Goal: Task Accomplishment & Management: Use online tool/utility

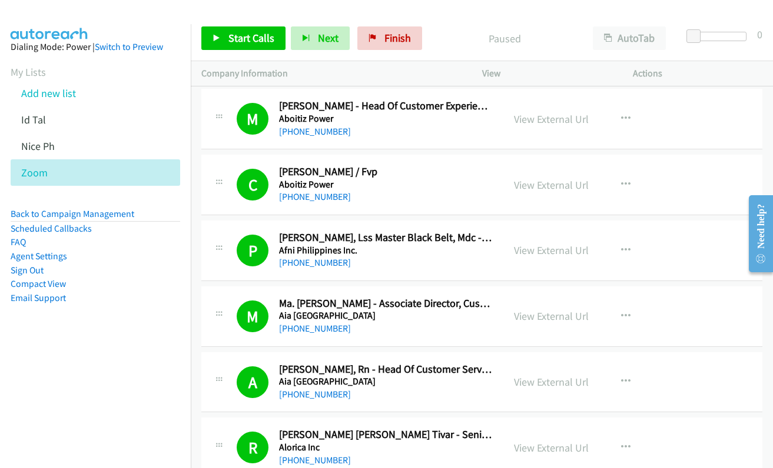
scroll to position [3413, 0]
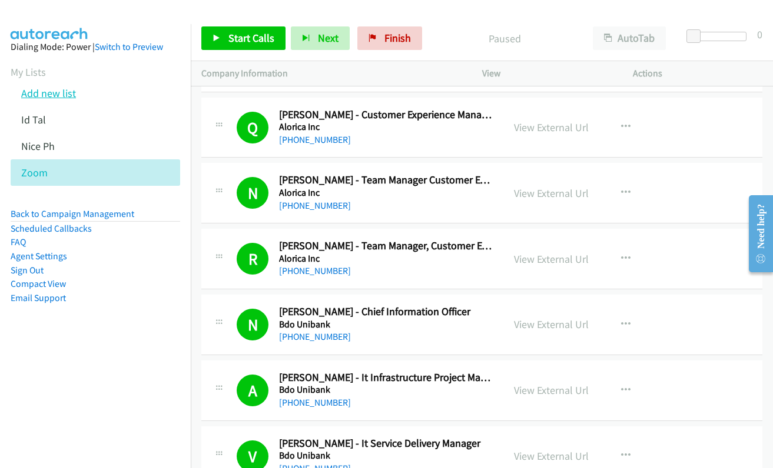
click at [35, 96] on link "Add new list" at bounding box center [48, 93] width 55 height 14
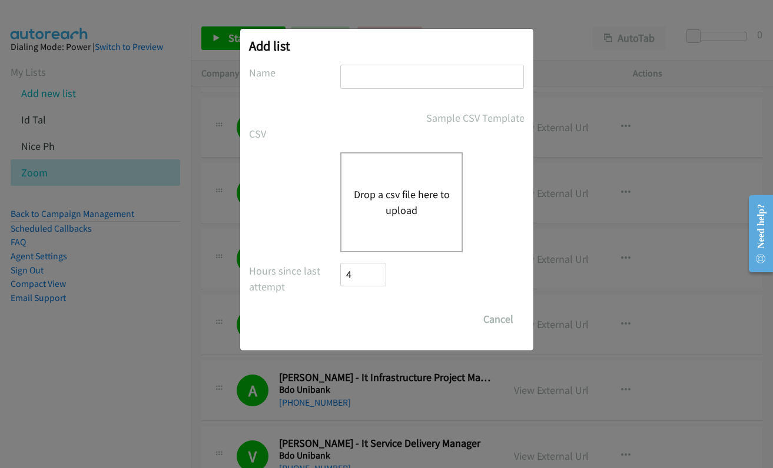
click at [420, 77] on input "text" at bounding box center [432, 77] width 184 height 24
type input "Pulse"
click at [399, 195] on button "Drop a csv file here to upload" at bounding box center [401, 203] width 96 height 32
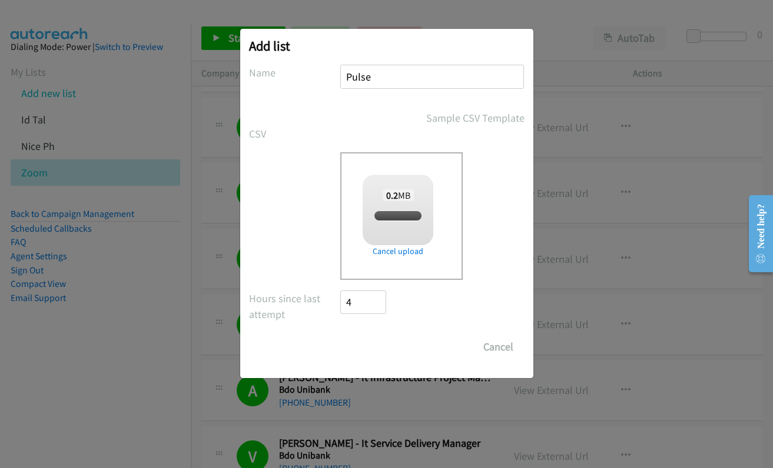
checkbox input "true"
click at [359, 344] on input "Save List" at bounding box center [372, 347] width 62 height 24
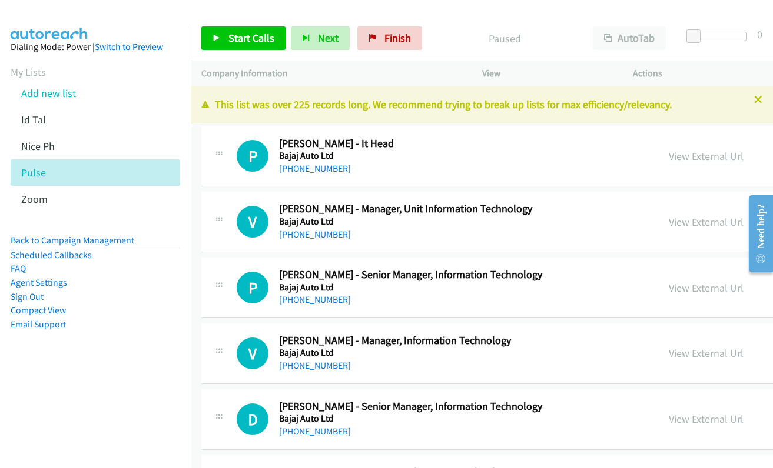
click at [668, 152] on link "View External Url" at bounding box center [705, 156] width 75 height 14
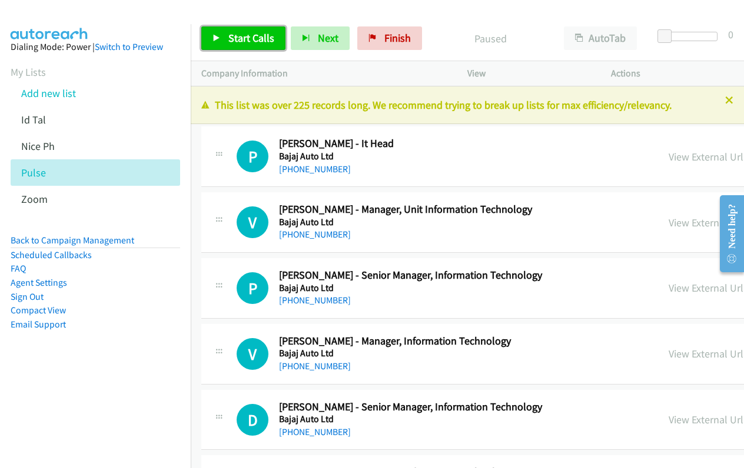
click at [217, 43] on link "Start Calls" at bounding box center [243, 38] width 84 height 24
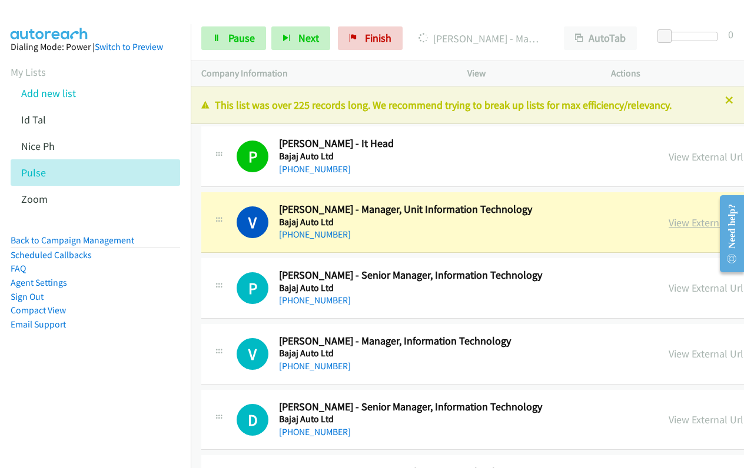
click at [668, 224] on link "View External Url" at bounding box center [705, 223] width 75 height 14
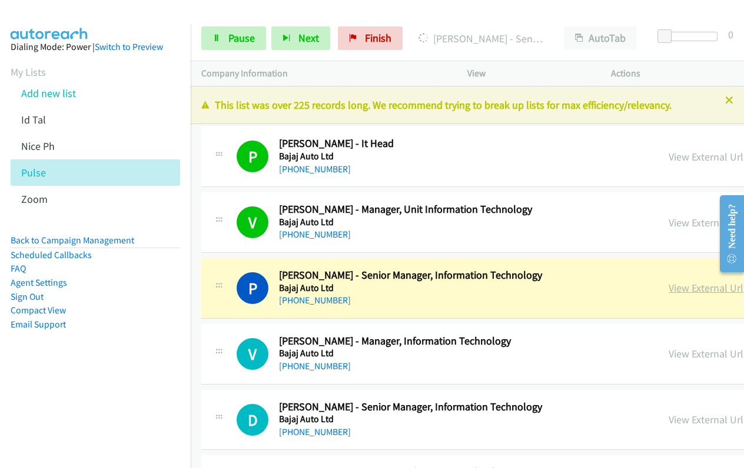
click at [668, 292] on link "View External Url" at bounding box center [705, 288] width 75 height 14
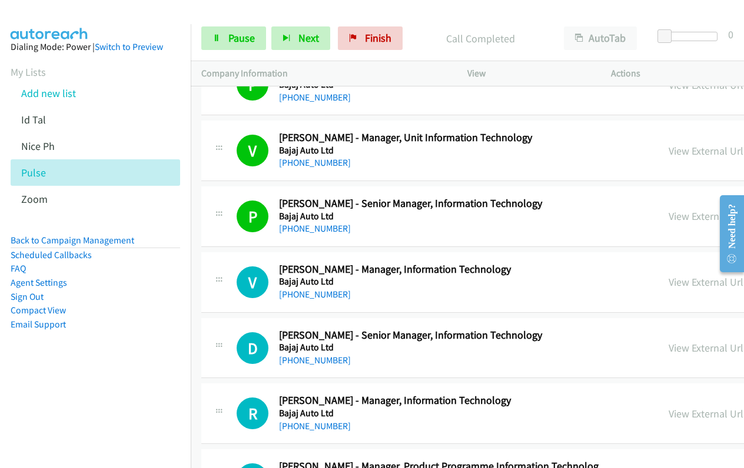
scroll to position [177, 0]
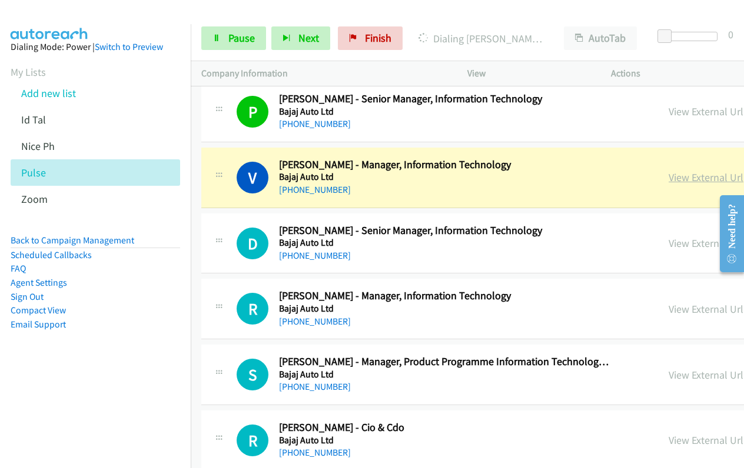
click at [668, 177] on link "View External Url" at bounding box center [705, 178] width 75 height 14
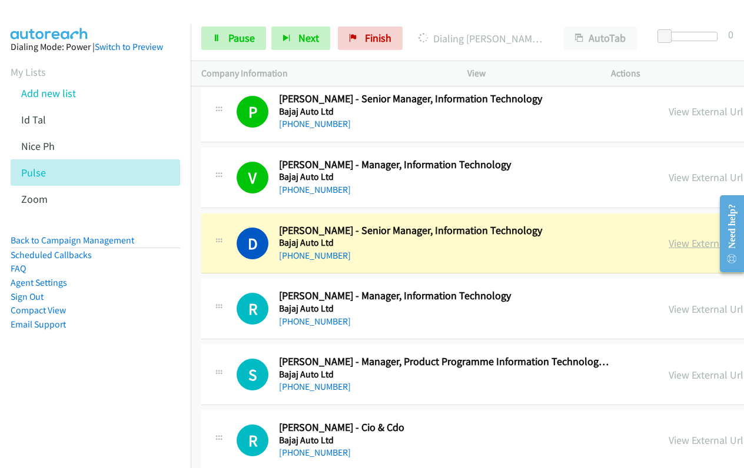
click at [668, 244] on link "View External Url" at bounding box center [705, 244] width 75 height 14
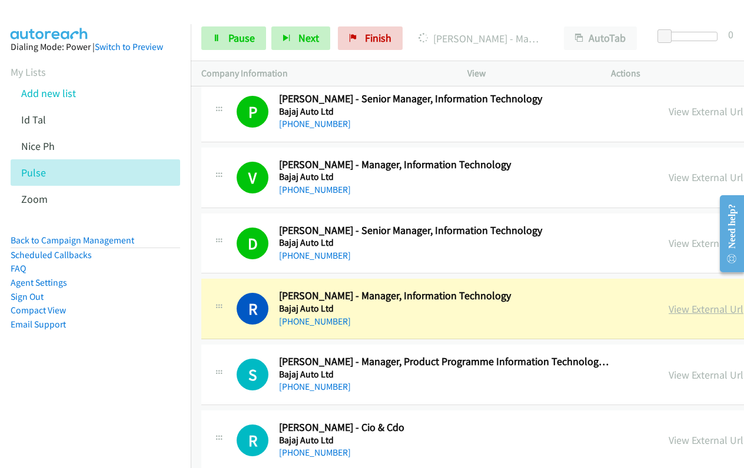
click at [668, 305] on link "View External Url" at bounding box center [705, 309] width 75 height 14
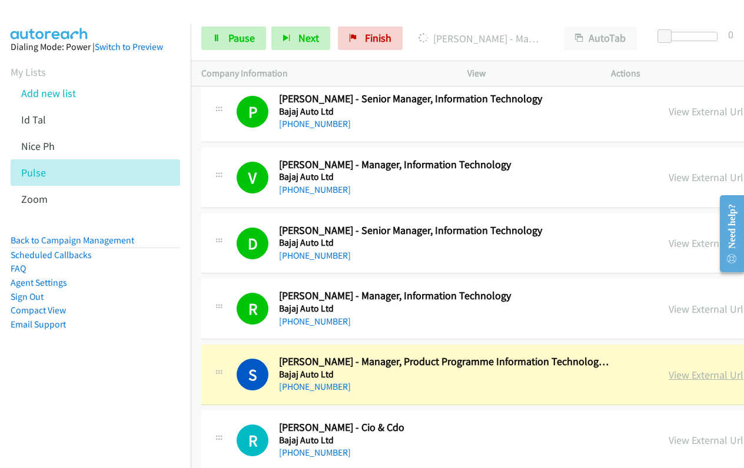
click at [668, 380] on link "View External Url" at bounding box center [705, 375] width 75 height 14
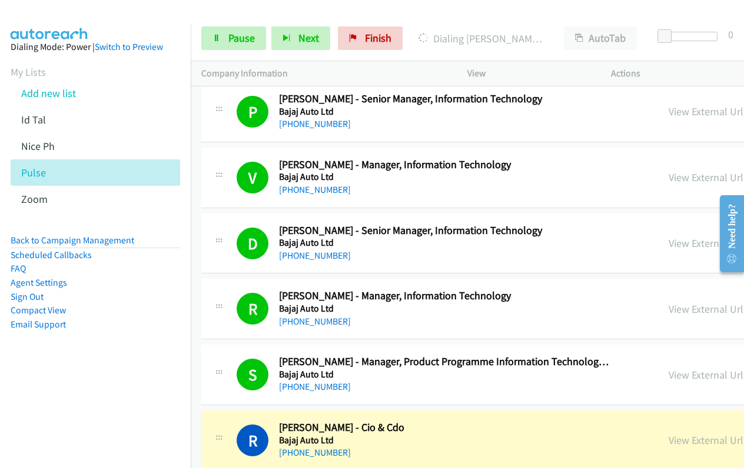
scroll to position [412, 0]
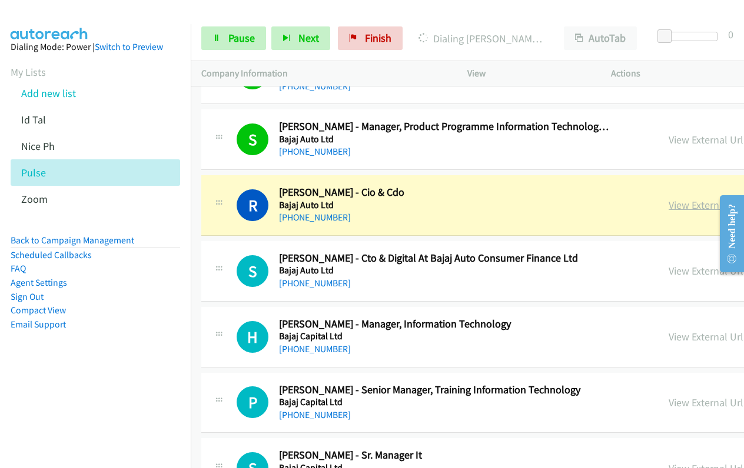
click at [668, 207] on link "View External Url" at bounding box center [705, 205] width 75 height 14
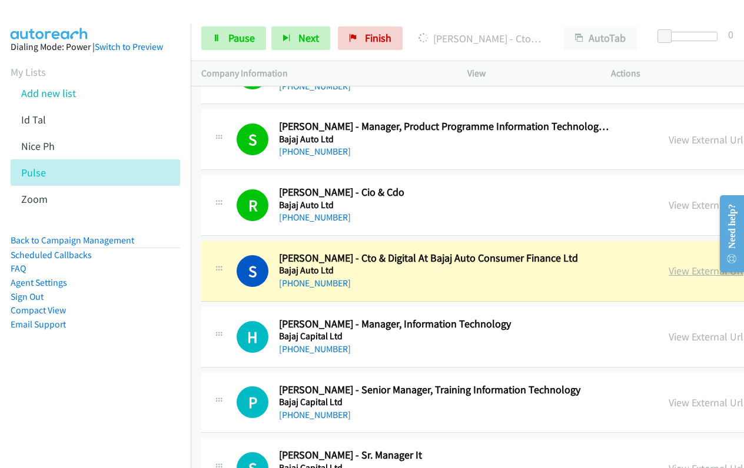
drag, startPoint x: 599, startPoint y: 274, endPoint x: 593, endPoint y: 274, distance: 6.5
click at [668, 274] on link "View External Url" at bounding box center [705, 271] width 75 height 14
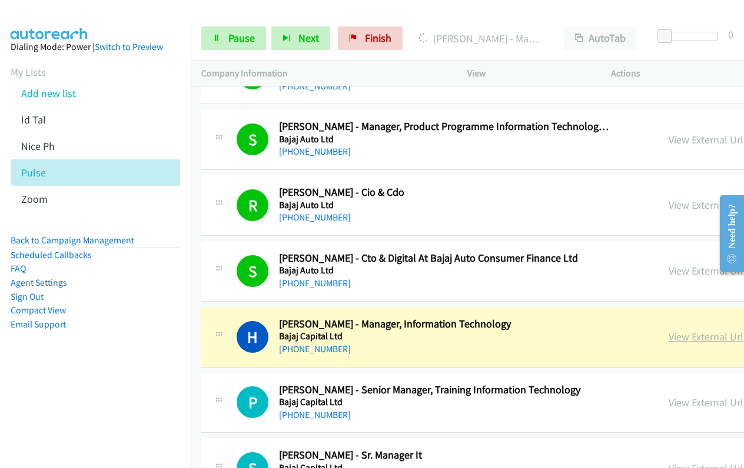
click at [668, 335] on link "View External Url" at bounding box center [705, 337] width 75 height 14
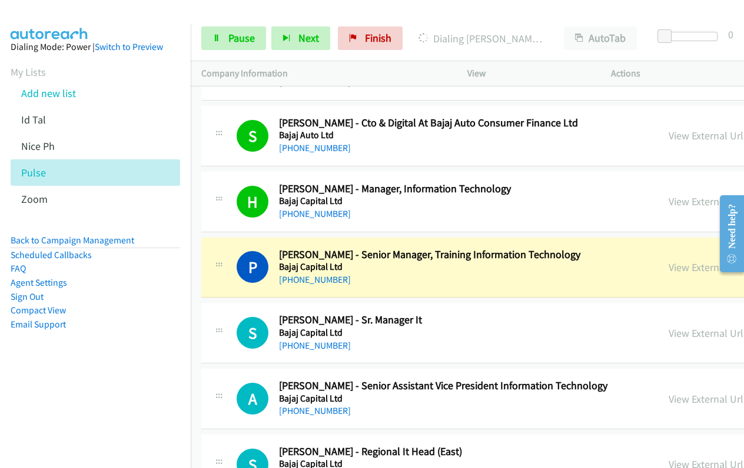
scroll to position [588, 0]
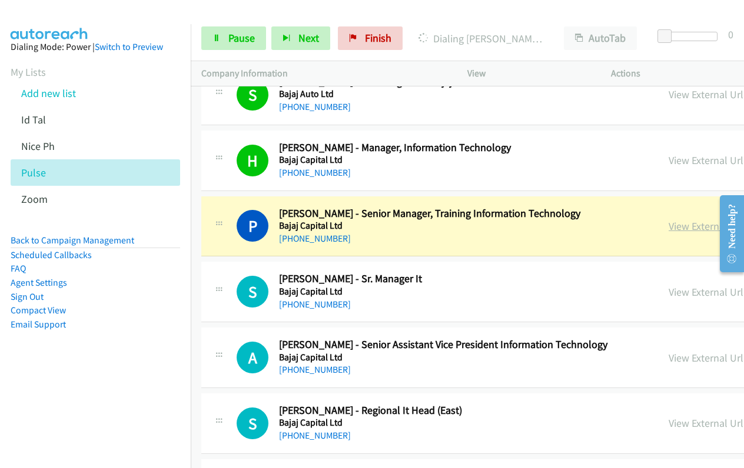
click at [668, 227] on link "View External Url" at bounding box center [705, 226] width 75 height 14
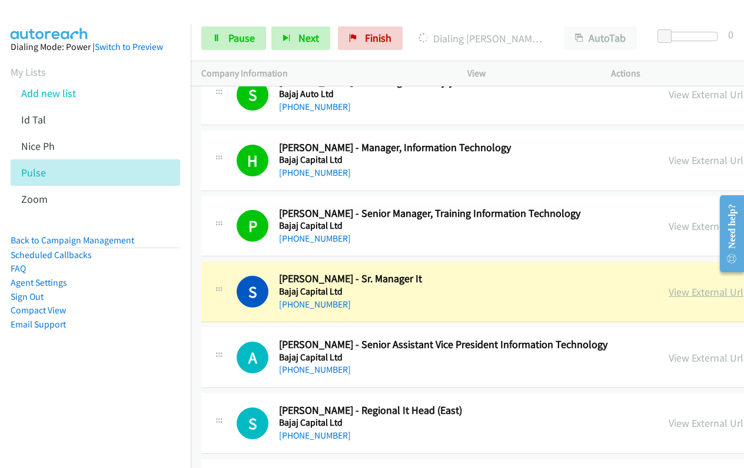
click at [668, 292] on link "View External Url" at bounding box center [705, 292] width 75 height 14
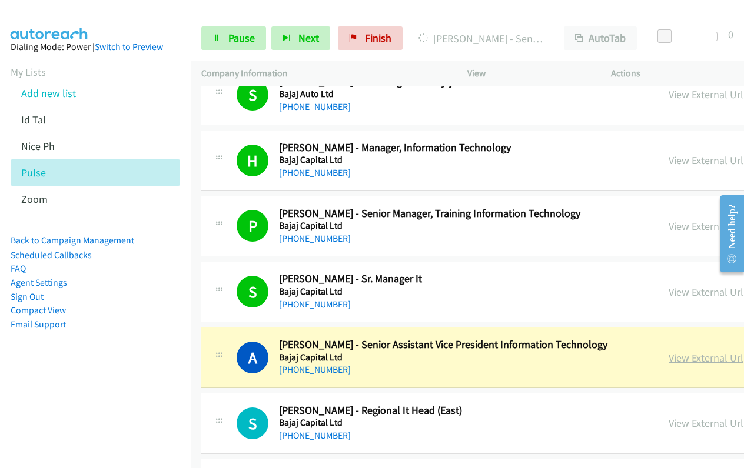
click at [668, 360] on link "View External Url" at bounding box center [705, 358] width 75 height 14
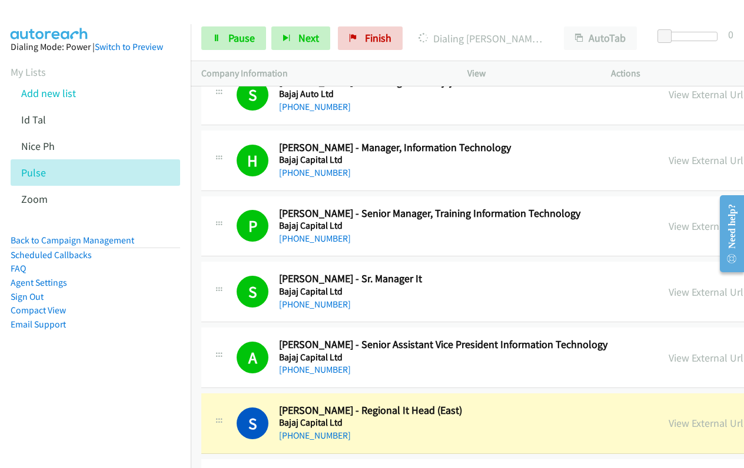
scroll to position [765, 0]
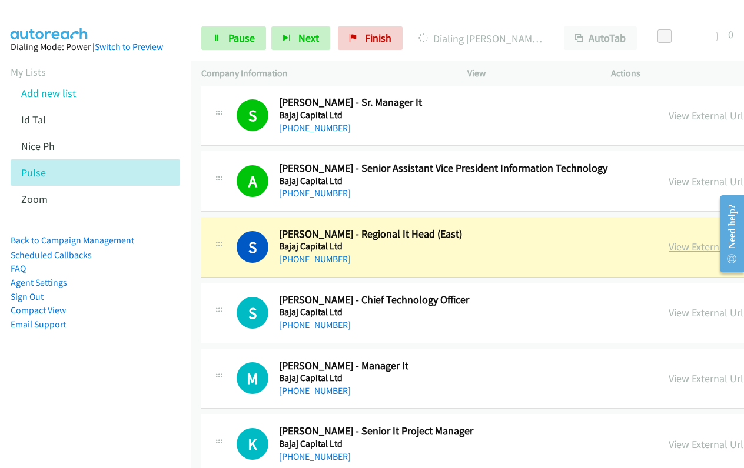
click at [668, 249] on link "View External Url" at bounding box center [705, 247] width 75 height 14
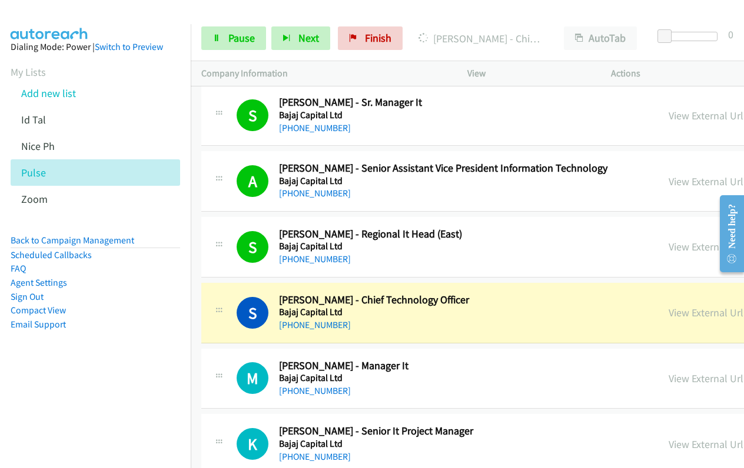
scroll to position [824, 0]
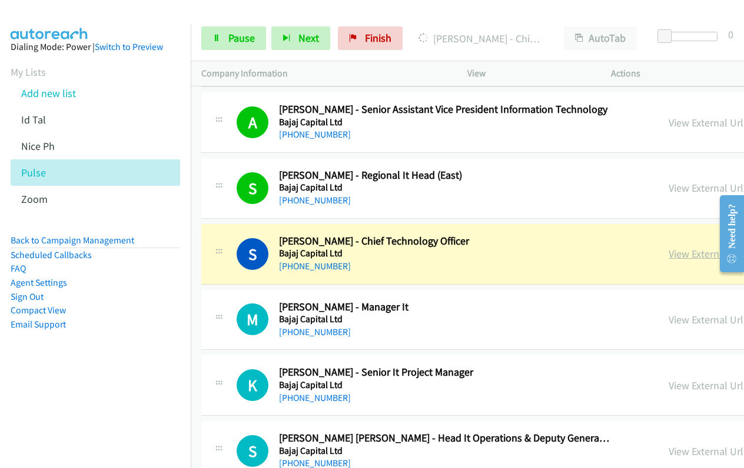
click at [668, 253] on link "View External Url" at bounding box center [705, 254] width 75 height 14
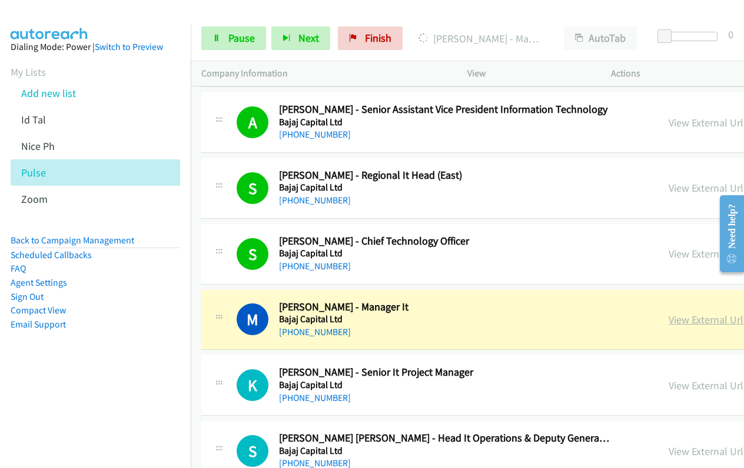
click at [668, 322] on link "View External Url" at bounding box center [705, 320] width 75 height 14
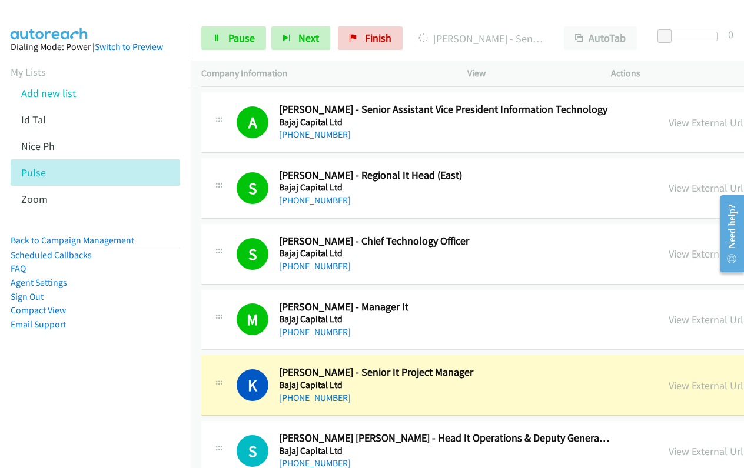
drag, startPoint x: 609, startPoint y: 385, endPoint x: 548, endPoint y: 379, distance: 60.9
click at [668, 385] on link "View External Url" at bounding box center [705, 386] width 75 height 14
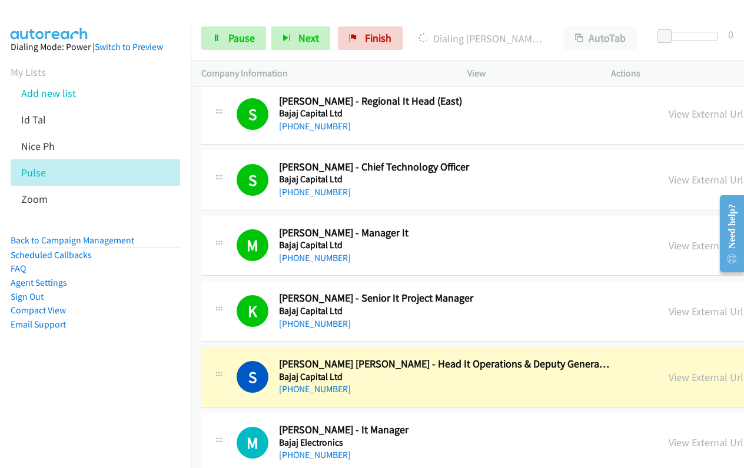
scroll to position [1000, 0]
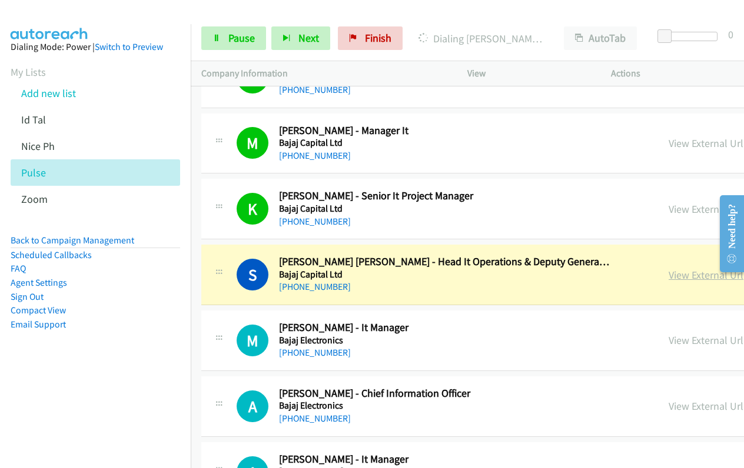
click at [668, 275] on link "View External Url" at bounding box center [705, 275] width 75 height 14
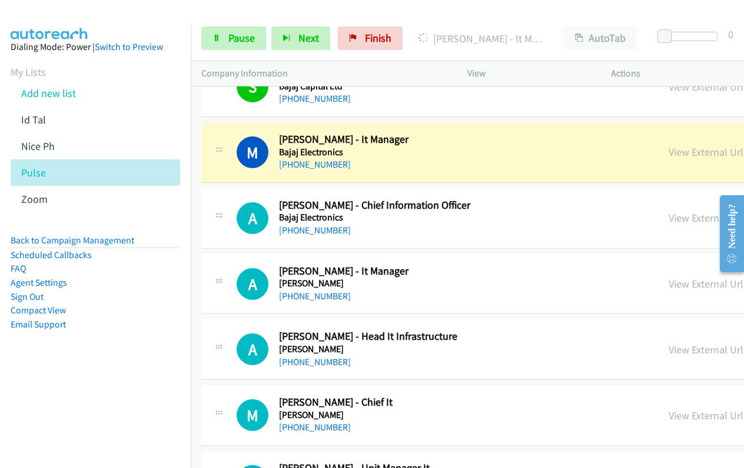
scroll to position [1177, 0]
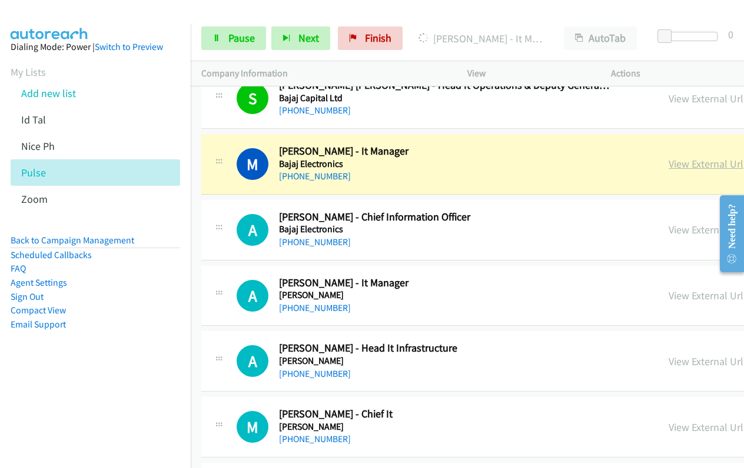
click at [668, 168] on link "View External Url" at bounding box center [705, 164] width 75 height 14
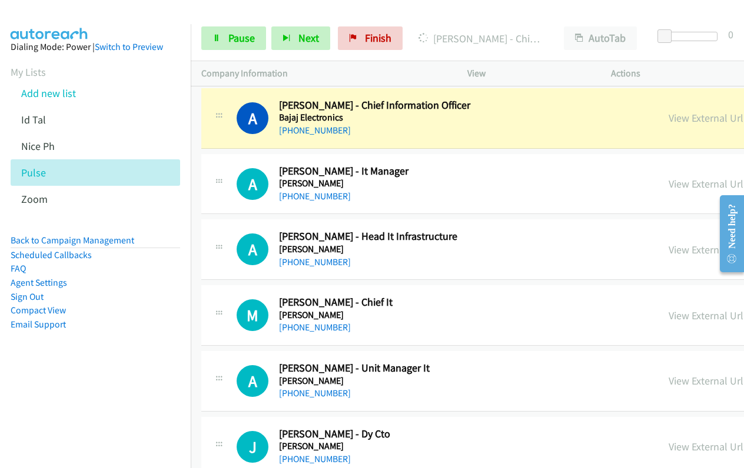
scroll to position [1271, 0]
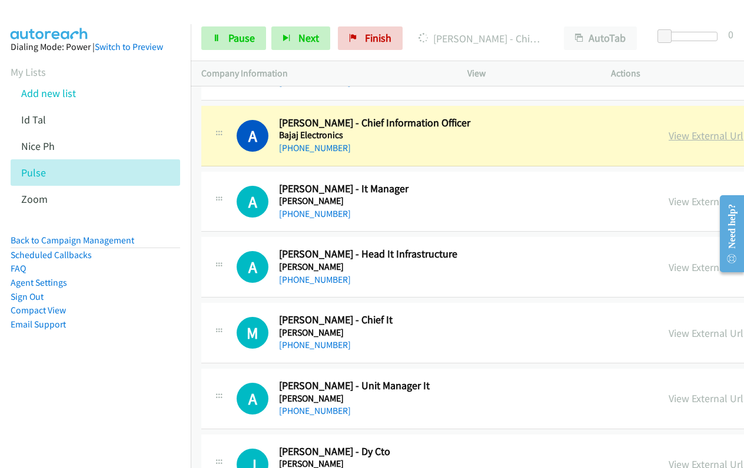
click at [668, 135] on link "View External Url" at bounding box center [705, 136] width 75 height 14
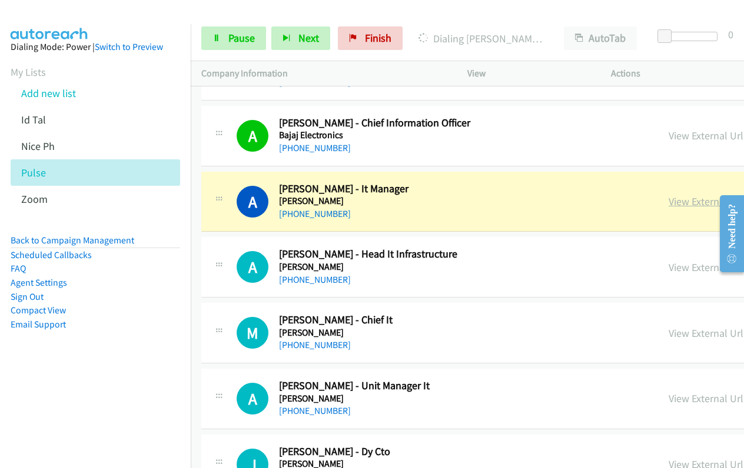
click at [668, 201] on link "View External Url" at bounding box center [705, 202] width 75 height 14
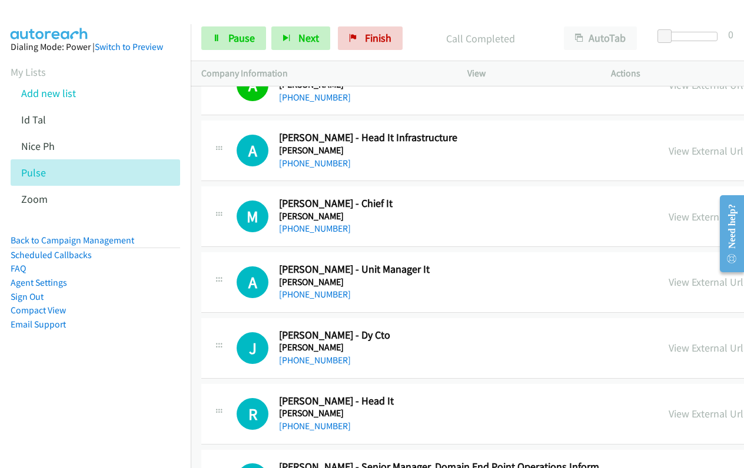
scroll to position [1389, 0]
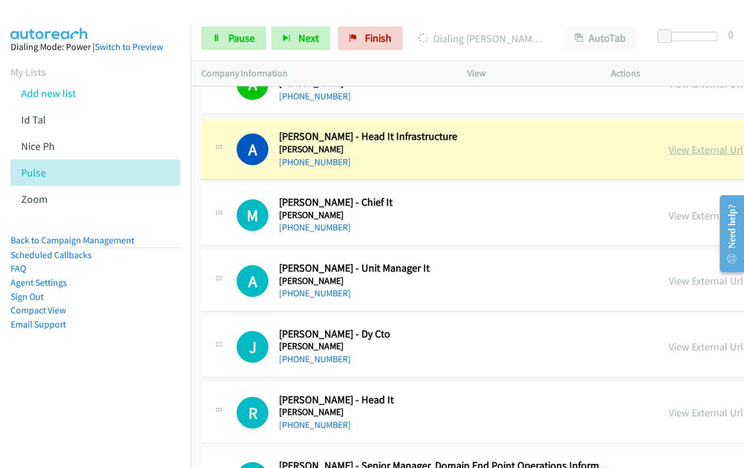
click at [668, 151] on link "View External Url" at bounding box center [705, 150] width 75 height 14
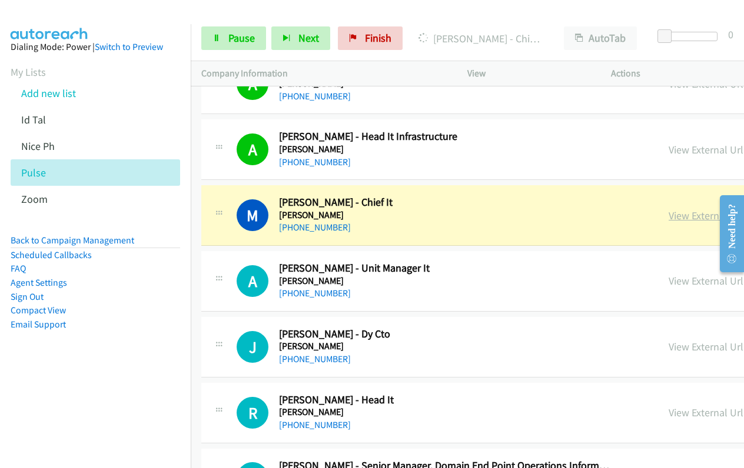
click at [668, 217] on link "View External Url" at bounding box center [705, 216] width 75 height 14
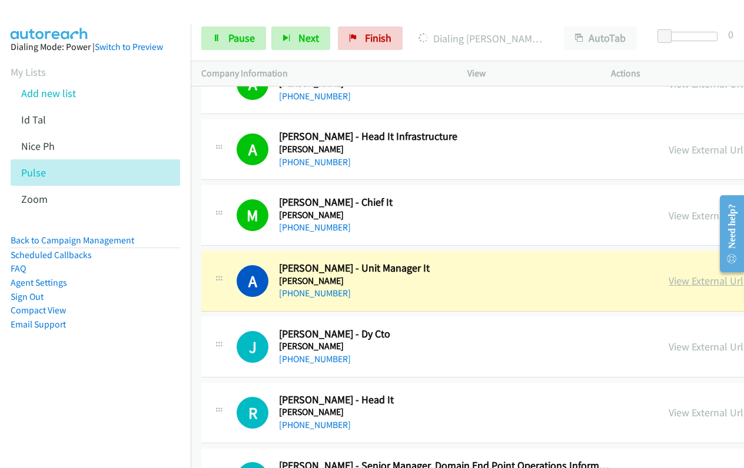
click at [668, 279] on link "View External Url" at bounding box center [705, 281] width 75 height 14
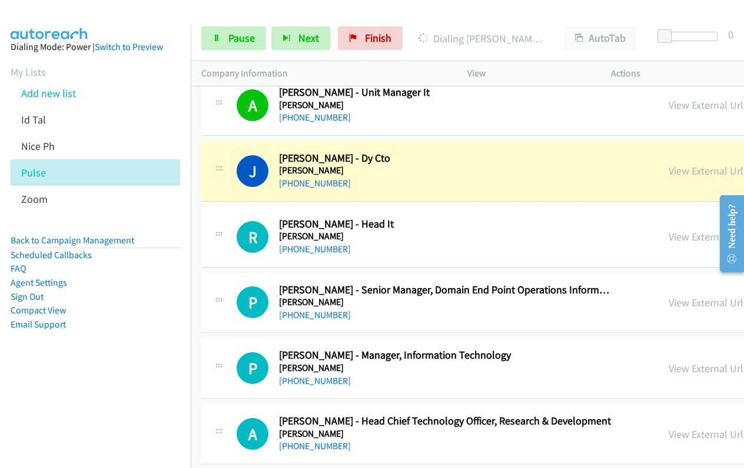
scroll to position [1565, 0]
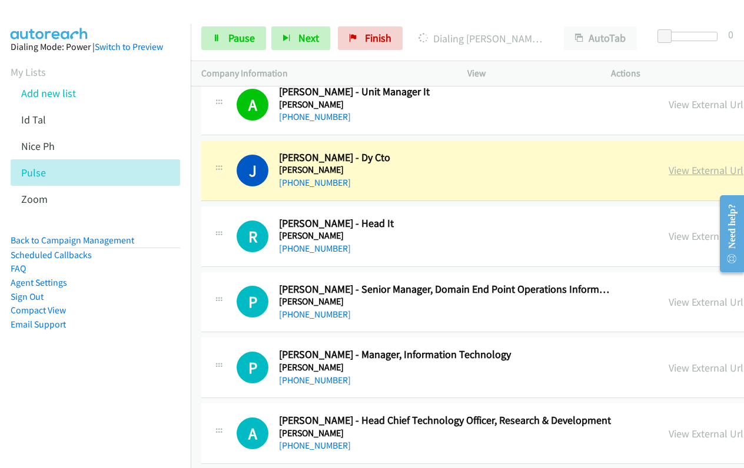
click at [668, 169] on link "View External Url" at bounding box center [705, 171] width 75 height 14
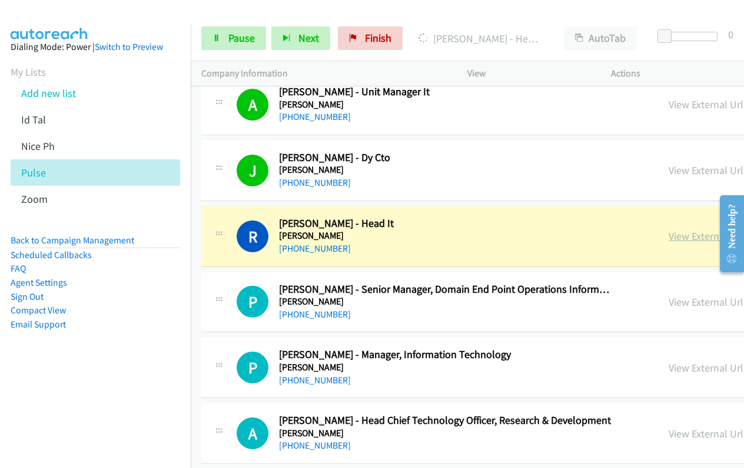
click at [668, 238] on link "View External Url" at bounding box center [705, 236] width 75 height 14
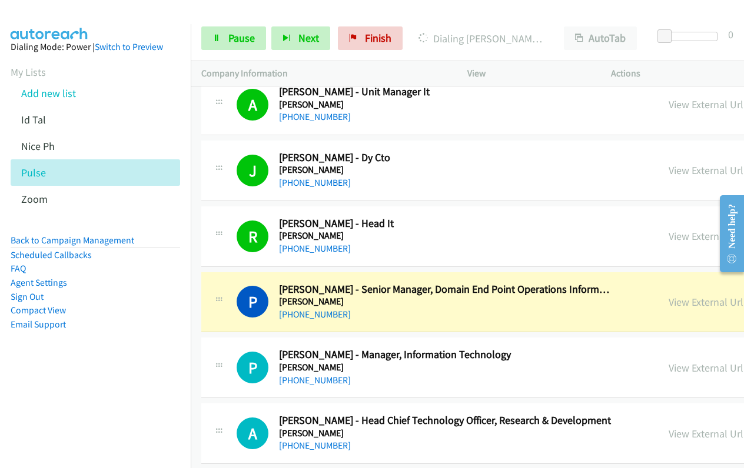
click at [668, 309] on div "View External Url" at bounding box center [705, 302] width 75 height 16
click at [668, 305] on link "View External Url" at bounding box center [705, 302] width 75 height 14
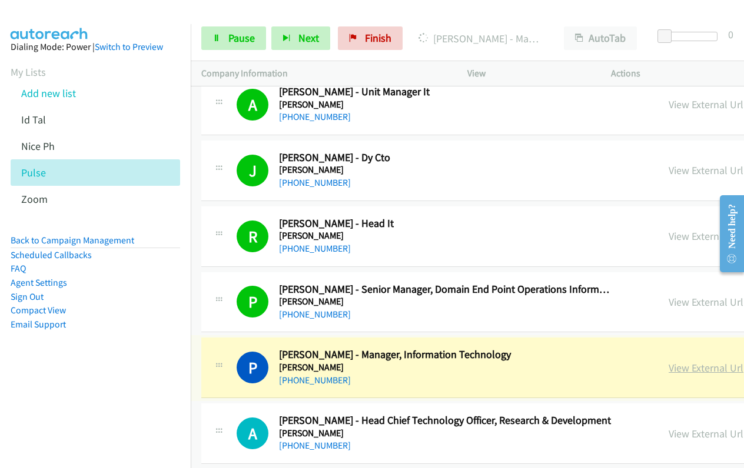
click at [668, 371] on link "View External Url" at bounding box center [705, 368] width 75 height 14
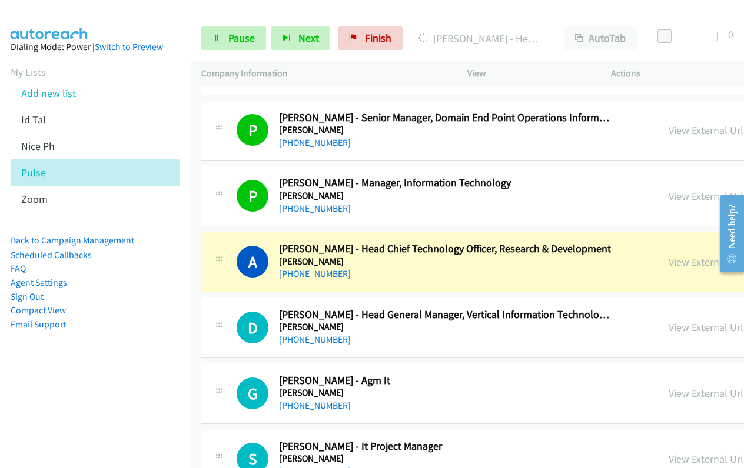
scroll to position [1742, 0]
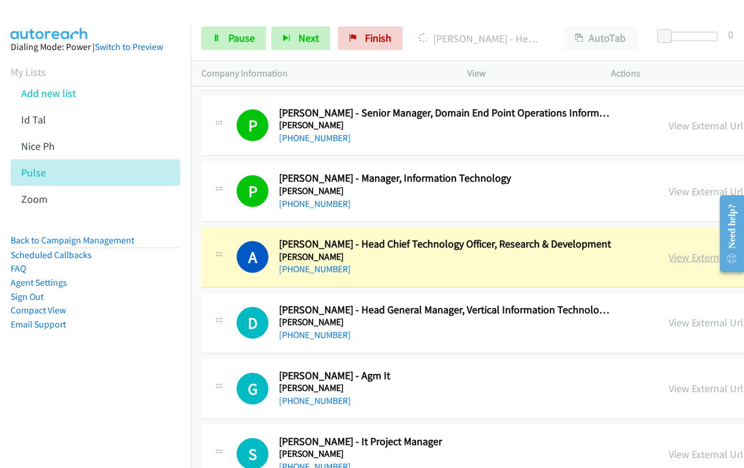
click at [668, 258] on link "View External Url" at bounding box center [705, 258] width 75 height 14
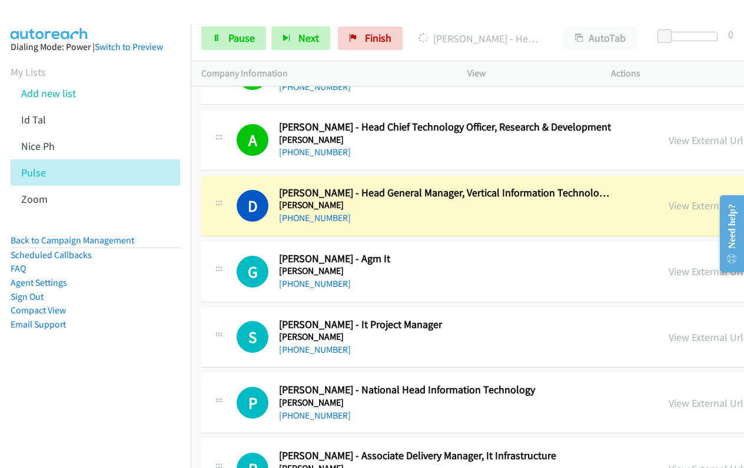
scroll to position [1859, 0]
click at [668, 207] on link "View External Url" at bounding box center [705, 205] width 75 height 14
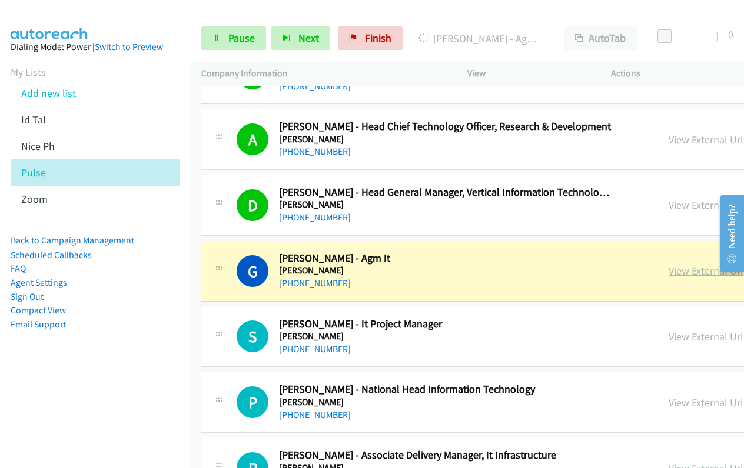
click at [668, 274] on link "View External Url" at bounding box center [705, 271] width 75 height 14
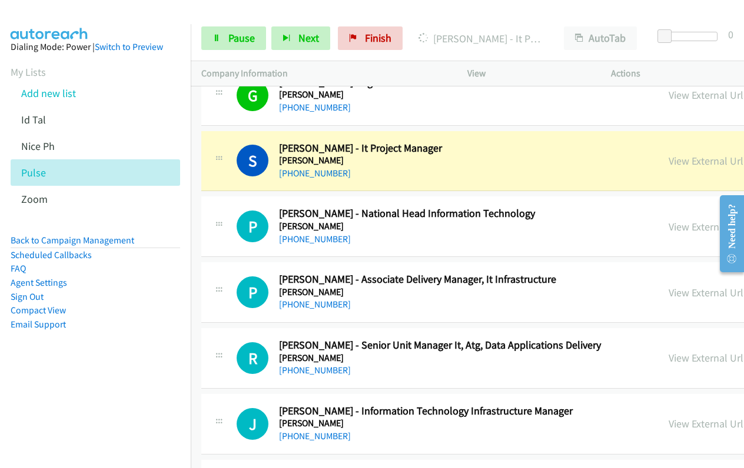
scroll to position [2036, 0]
click at [668, 164] on link "View External Url" at bounding box center [705, 161] width 75 height 14
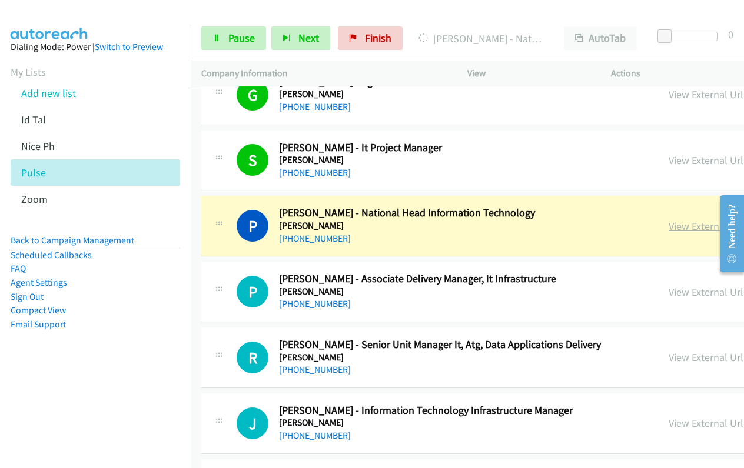
click at [668, 226] on link "View External Url" at bounding box center [705, 226] width 75 height 14
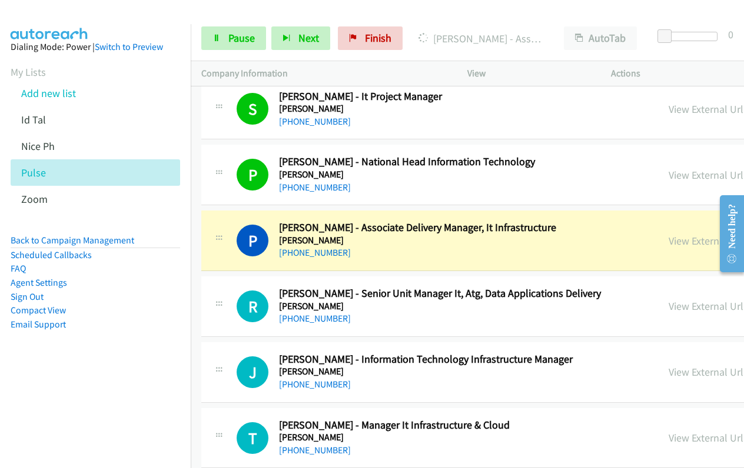
scroll to position [2154, 0]
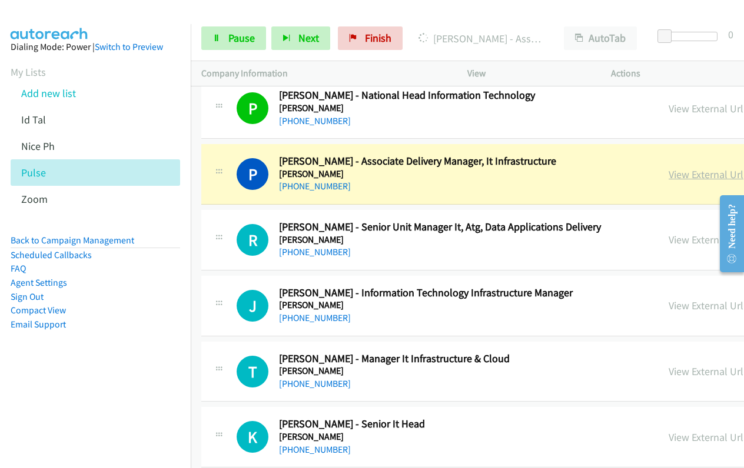
click at [668, 175] on link "View External Url" at bounding box center [705, 175] width 75 height 14
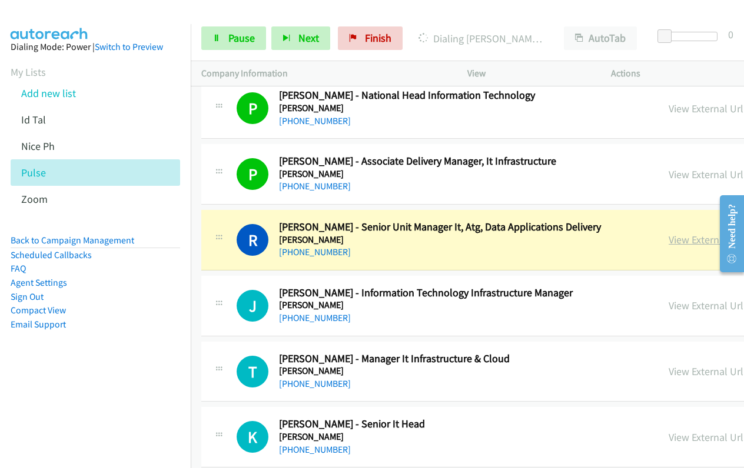
click at [668, 238] on link "View External Url" at bounding box center [705, 240] width 75 height 14
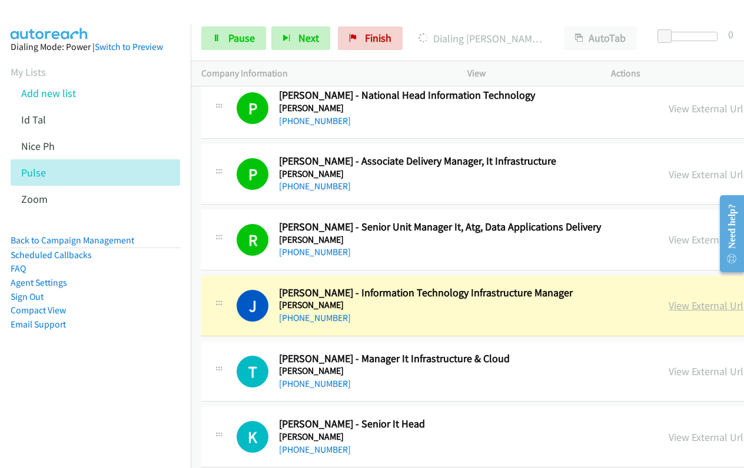
click at [668, 307] on link "View External Url" at bounding box center [705, 306] width 75 height 14
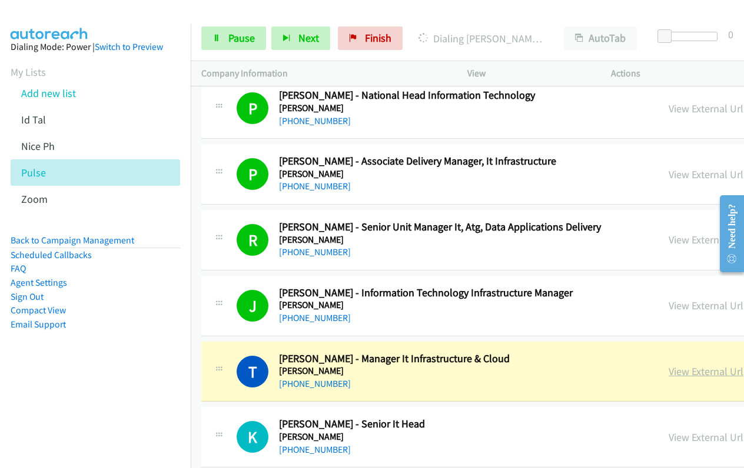
click at [668, 373] on link "View External Url" at bounding box center [705, 372] width 75 height 14
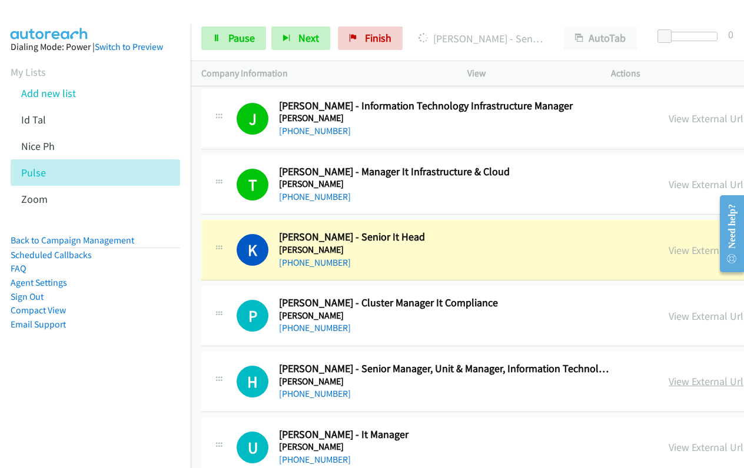
scroll to position [2448, 0]
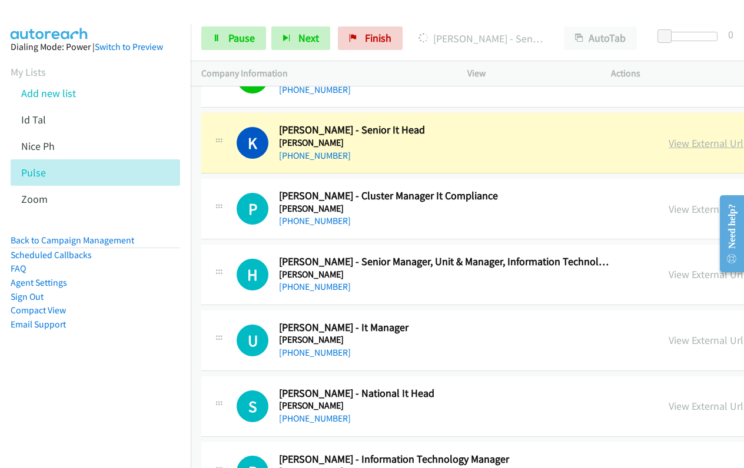
click at [668, 147] on link "View External Url" at bounding box center [705, 144] width 75 height 14
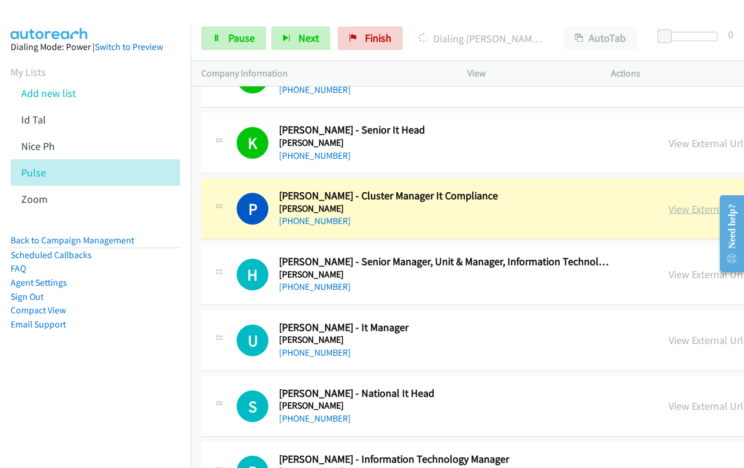
click at [668, 211] on link "View External Url" at bounding box center [705, 209] width 75 height 14
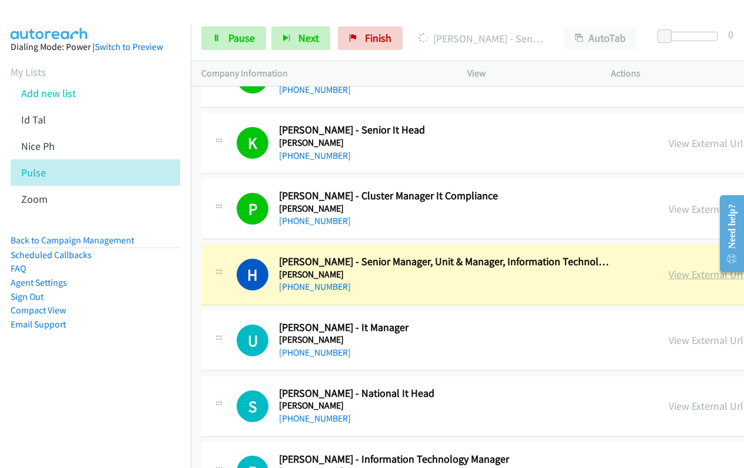
click at [668, 274] on link "View External Url" at bounding box center [705, 275] width 75 height 14
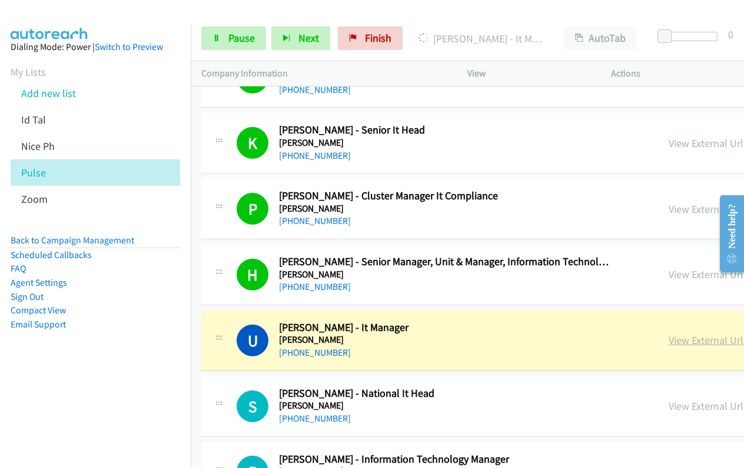
click at [668, 338] on link "View External Url" at bounding box center [705, 341] width 75 height 14
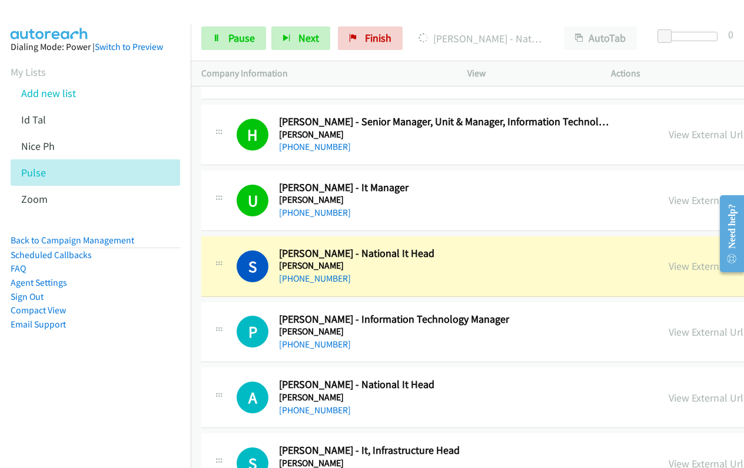
scroll to position [2624, 0]
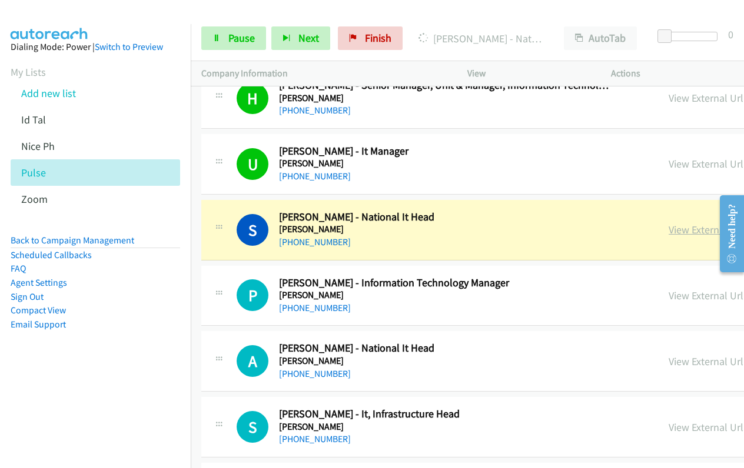
click at [668, 231] on link "View External Url" at bounding box center [705, 230] width 75 height 14
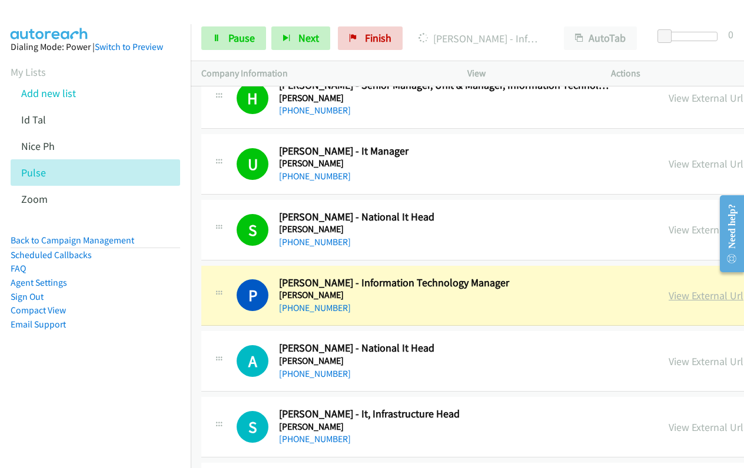
click at [668, 297] on link "View External Url" at bounding box center [705, 296] width 75 height 14
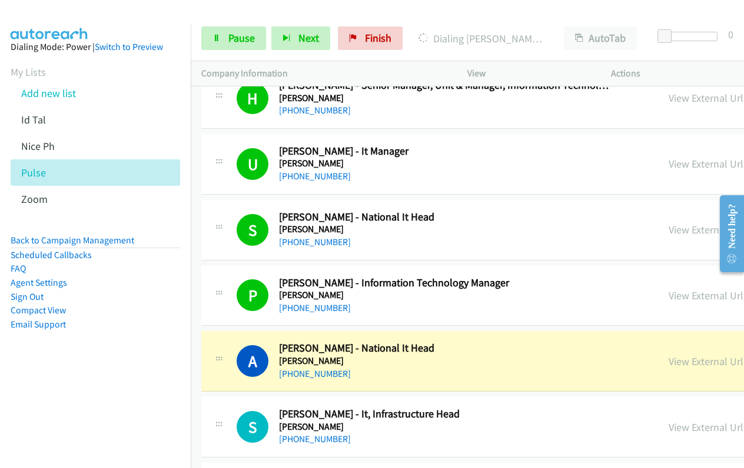
drag, startPoint x: 427, startPoint y: 374, endPoint x: 557, endPoint y: 369, distance: 130.7
click at [427, 374] on div "+91 95455 53462" at bounding box center [445, 374] width 332 height 14
click at [668, 360] on link "View External Url" at bounding box center [705, 362] width 75 height 14
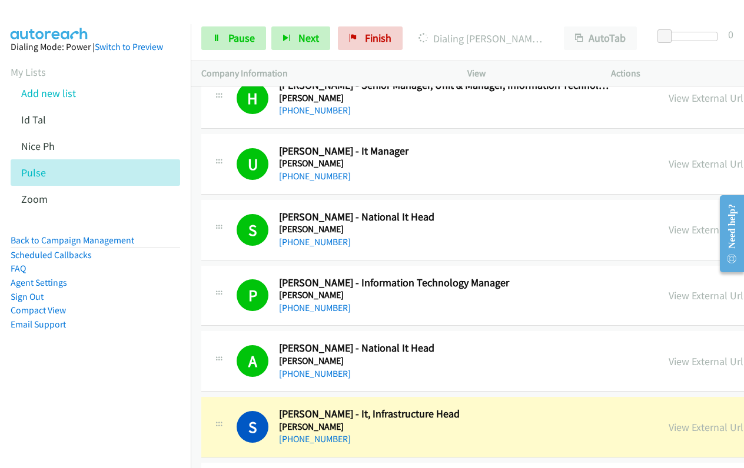
scroll to position [2801, 0]
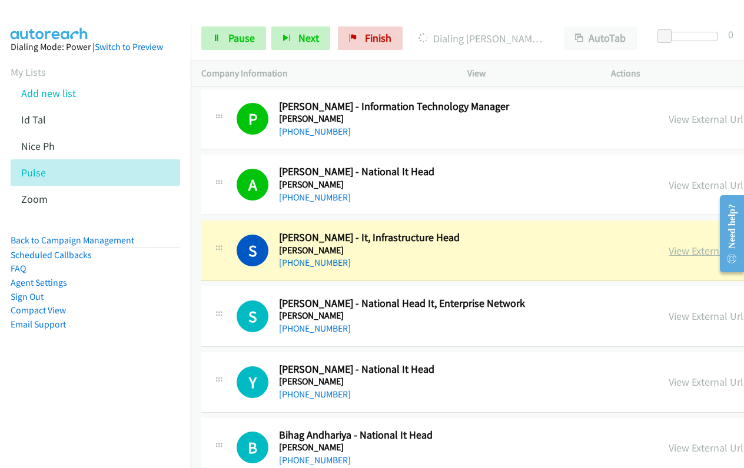
click at [668, 249] on link "View External Url" at bounding box center [705, 251] width 75 height 14
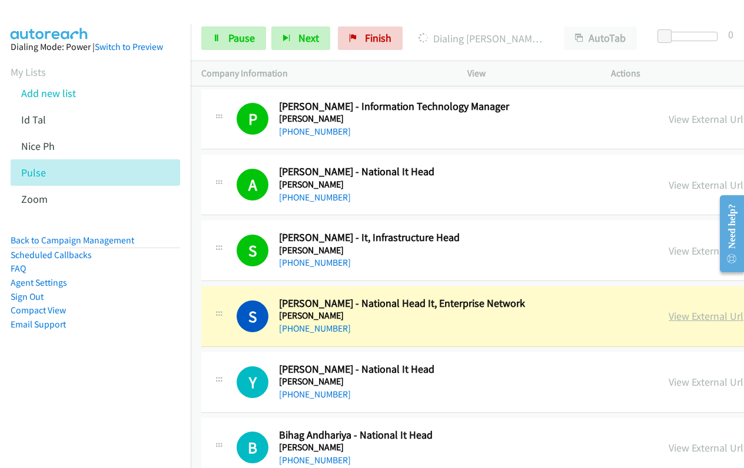
click at [668, 315] on link "View External Url" at bounding box center [705, 316] width 75 height 14
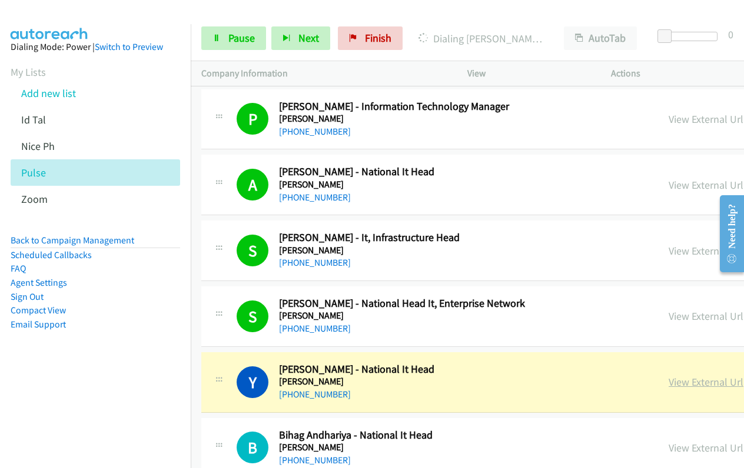
click at [668, 385] on link "View External Url" at bounding box center [705, 382] width 75 height 14
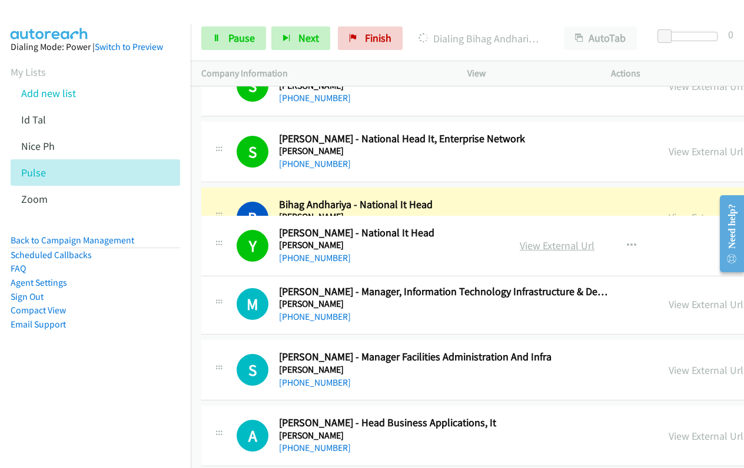
scroll to position [2944, 0]
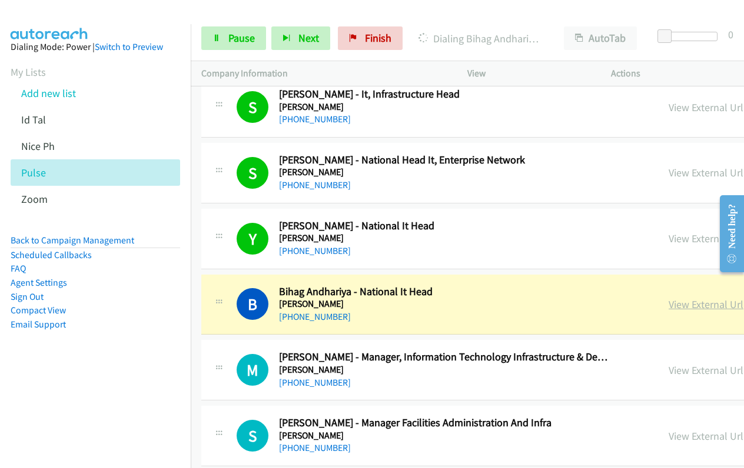
click at [668, 304] on link "View External Url" at bounding box center [705, 305] width 75 height 14
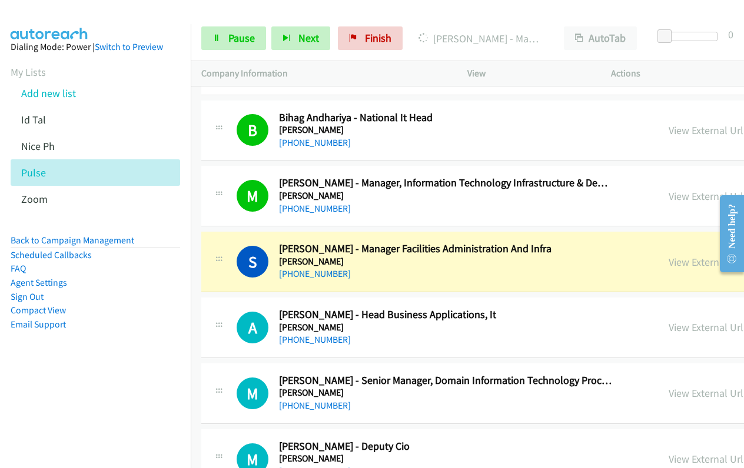
scroll to position [3180, 0]
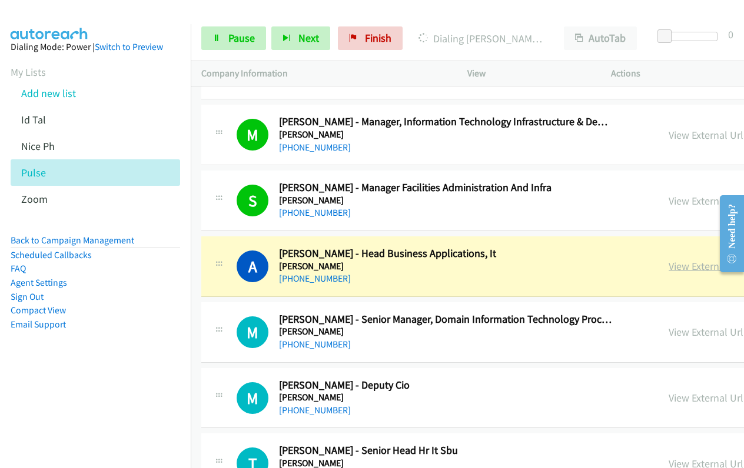
click at [668, 269] on link "View External Url" at bounding box center [705, 266] width 75 height 14
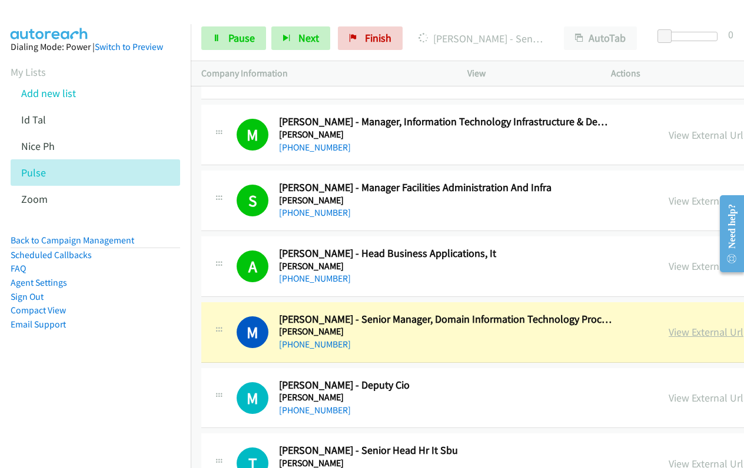
click at [668, 334] on link "View External Url" at bounding box center [705, 332] width 75 height 14
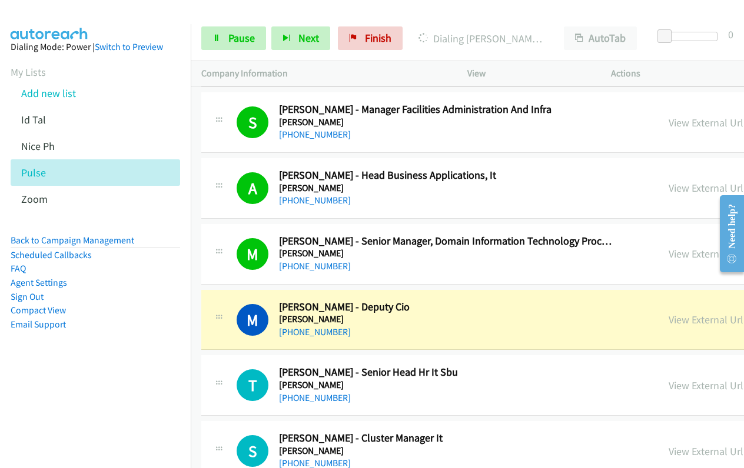
scroll to position [3297, 0]
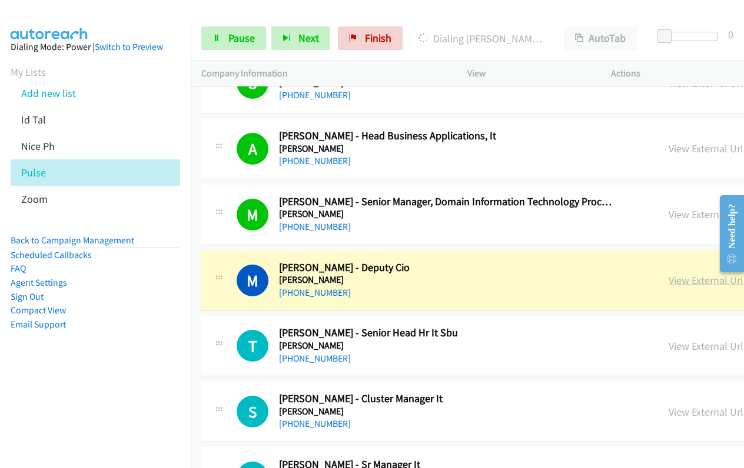
click at [668, 287] on link "View External Url" at bounding box center [705, 281] width 75 height 14
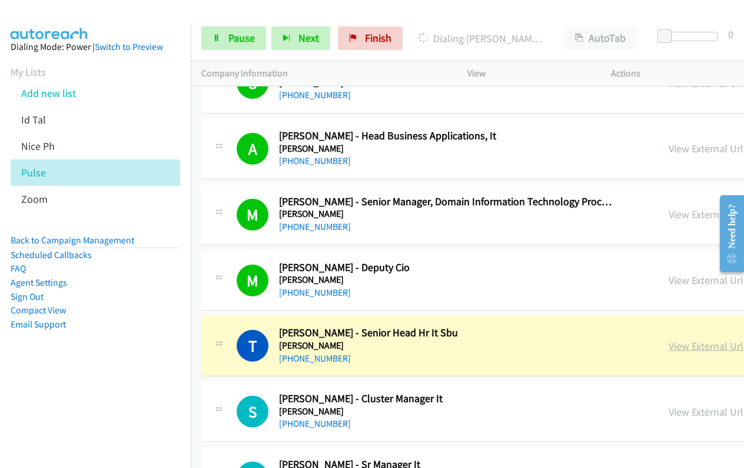
click at [668, 343] on link "View External Url" at bounding box center [705, 347] width 75 height 14
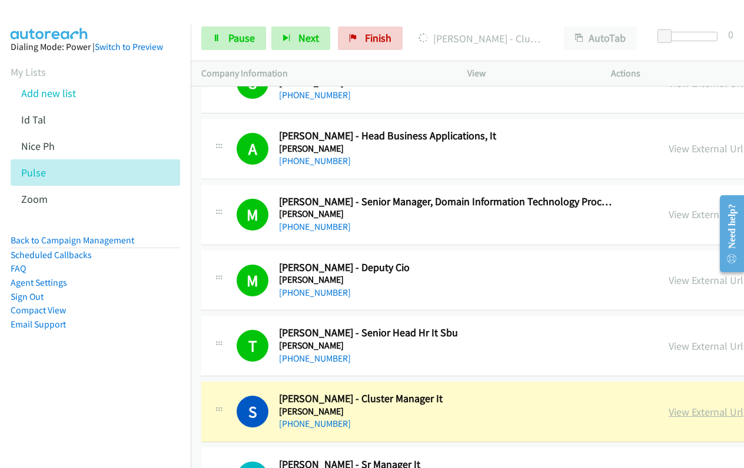
click at [668, 411] on link "View External Url" at bounding box center [705, 412] width 75 height 14
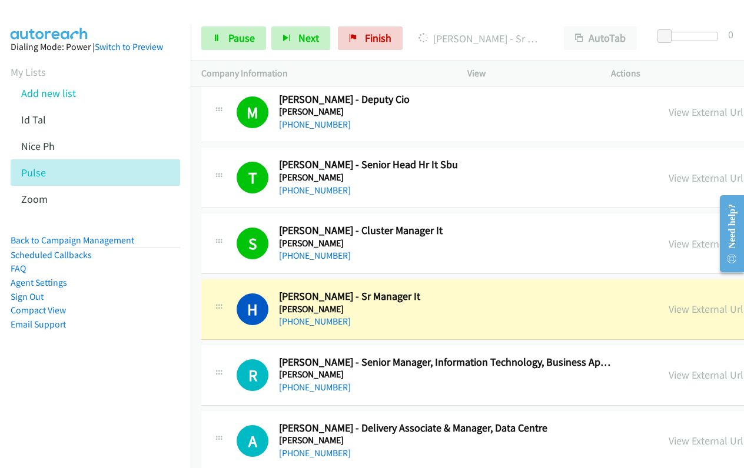
scroll to position [3533, 0]
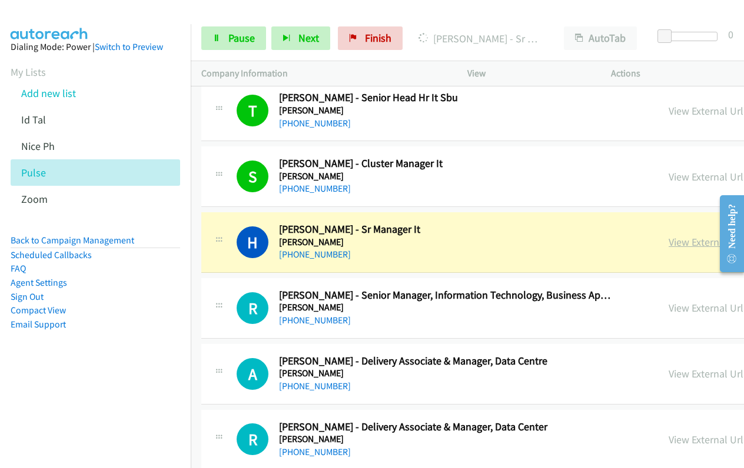
click at [668, 238] on link "View External Url" at bounding box center [705, 242] width 75 height 14
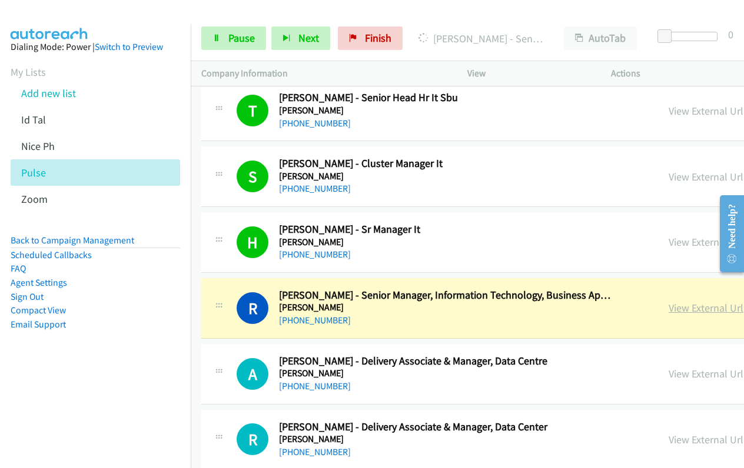
click at [668, 308] on link "View External Url" at bounding box center [705, 308] width 75 height 14
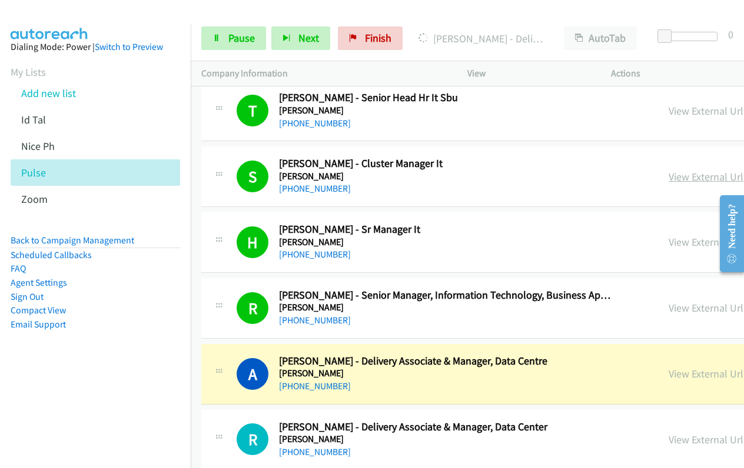
scroll to position [3768, 0]
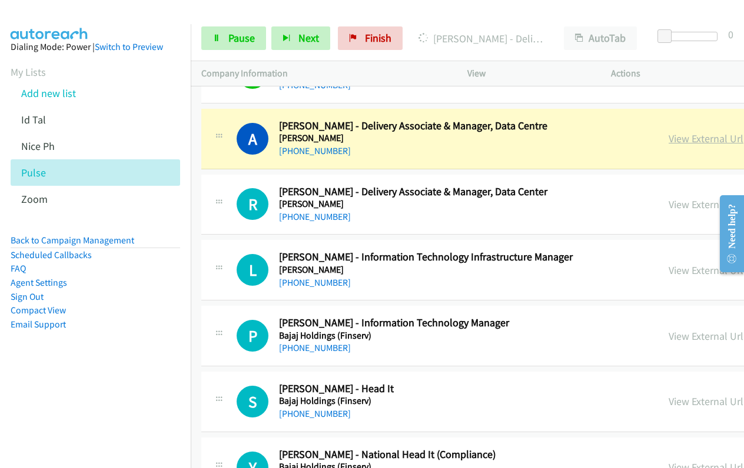
click at [668, 138] on link "View External Url" at bounding box center [705, 139] width 75 height 14
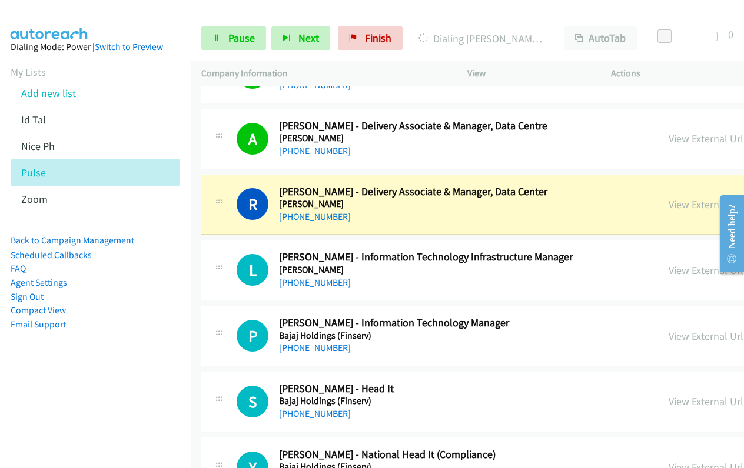
click at [668, 204] on link "View External Url" at bounding box center [705, 205] width 75 height 14
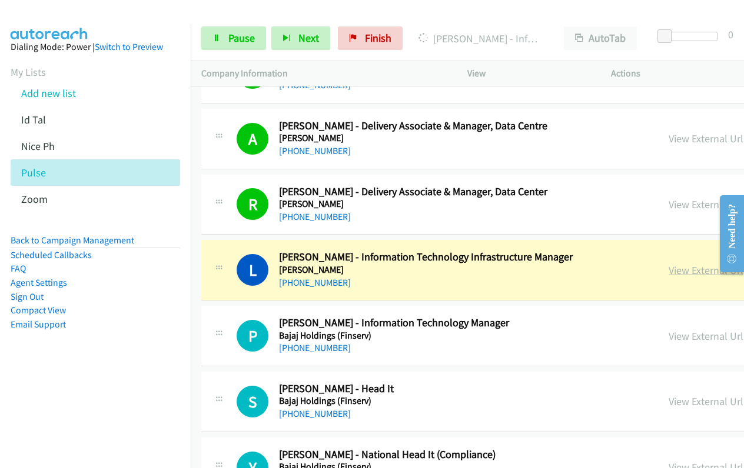
click at [668, 269] on link "View External Url" at bounding box center [705, 271] width 75 height 14
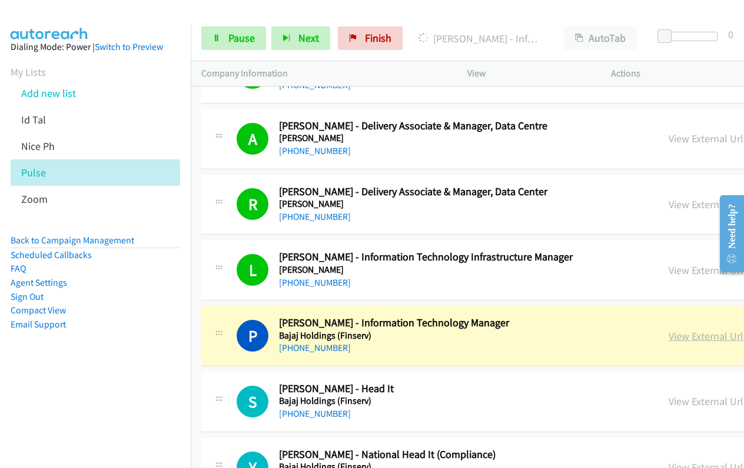
click at [668, 334] on link "View External Url" at bounding box center [705, 337] width 75 height 14
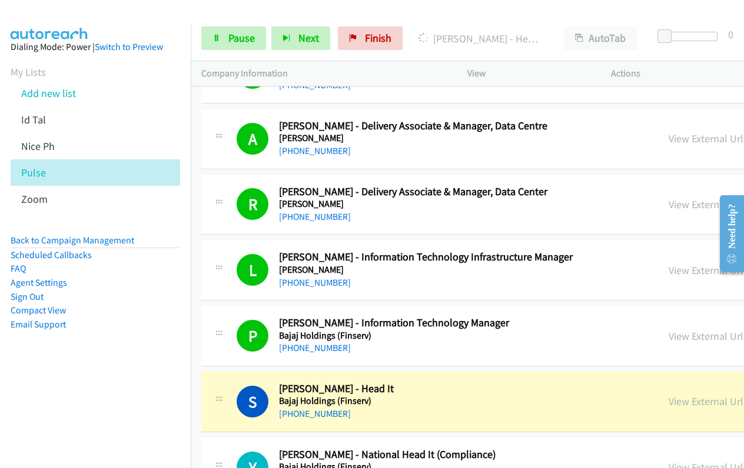
scroll to position [3945, 0]
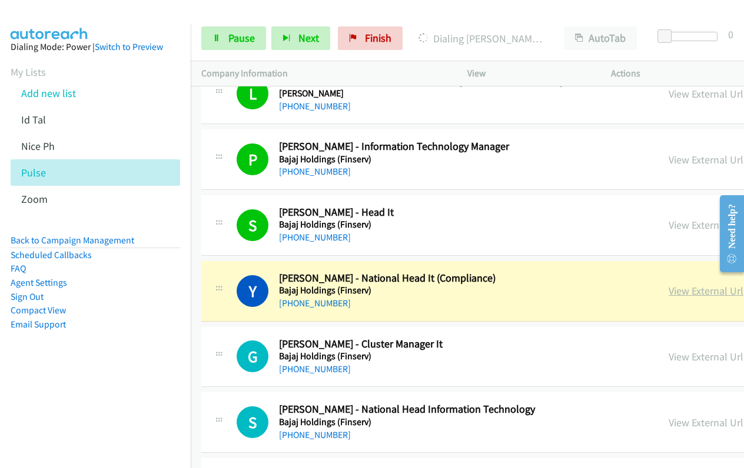
click at [668, 293] on link "View External Url" at bounding box center [705, 291] width 75 height 14
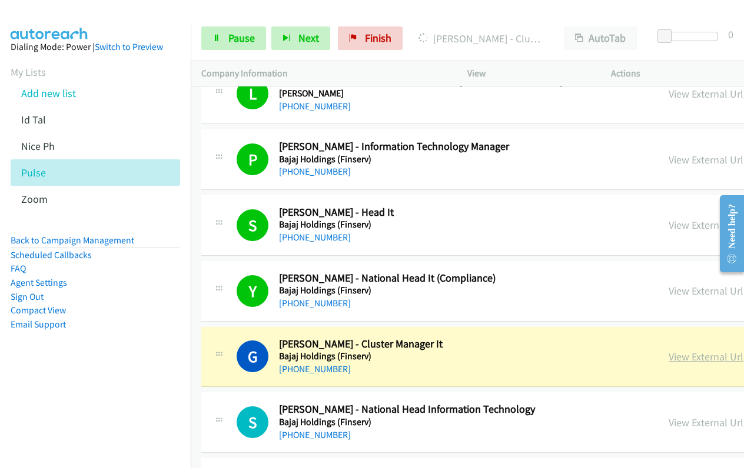
click at [668, 362] on link "View External Url" at bounding box center [705, 357] width 75 height 14
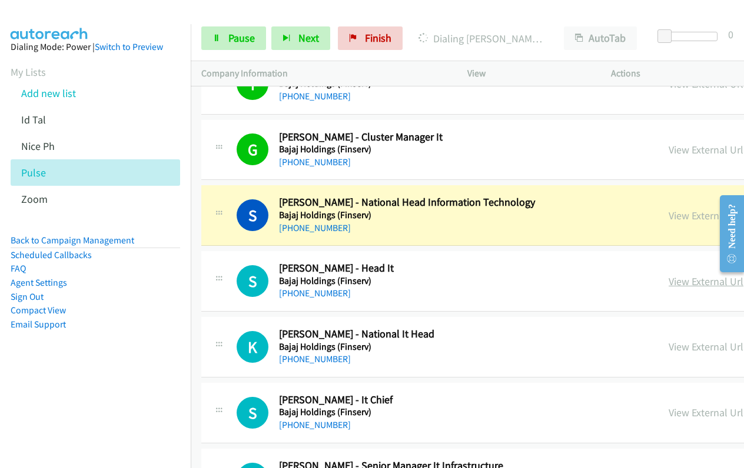
scroll to position [4180, 0]
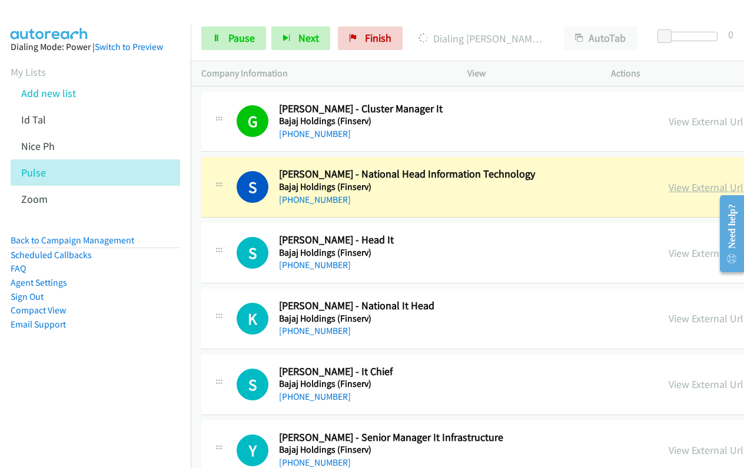
click at [668, 186] on link "View External Url" at bounding box center [705, 188] width 75 height 14
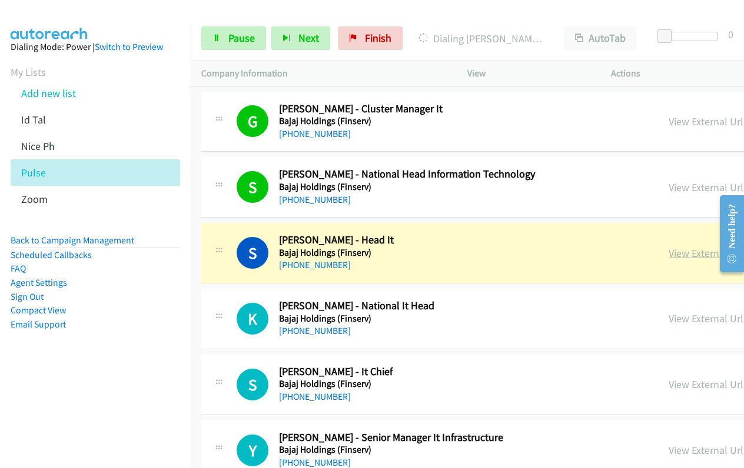
click at [668, 254] on link "View External Url" at bounding box center [705, 254] width 75 height 14
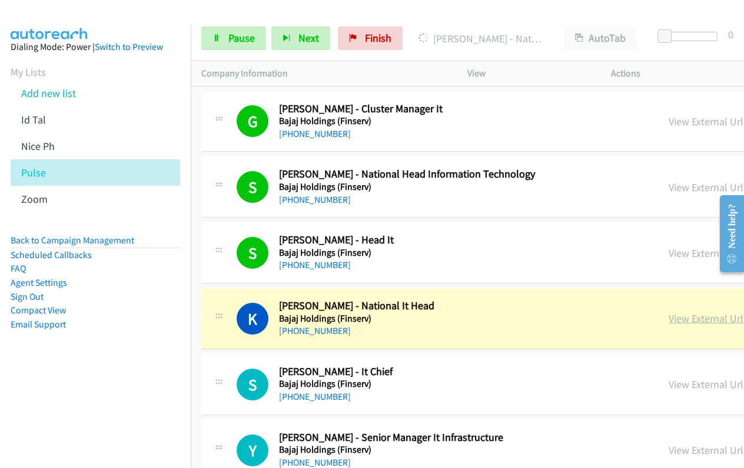
click at [668, 318] on link "View External Url" at bounding box center [705, 319] width 75 height 14
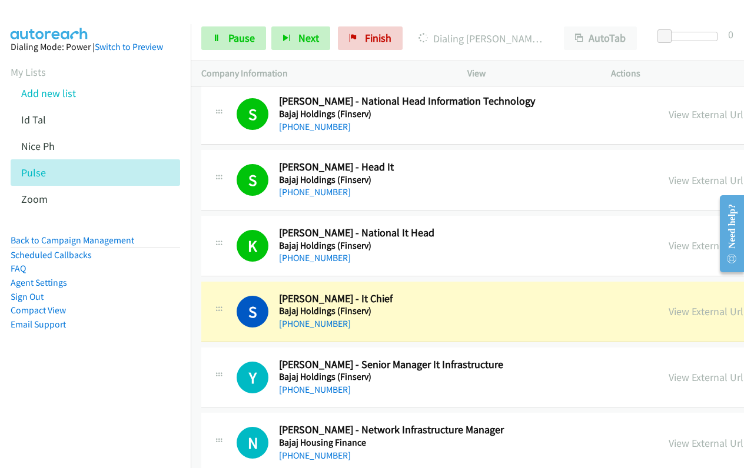
scroll to position [4298, 0]
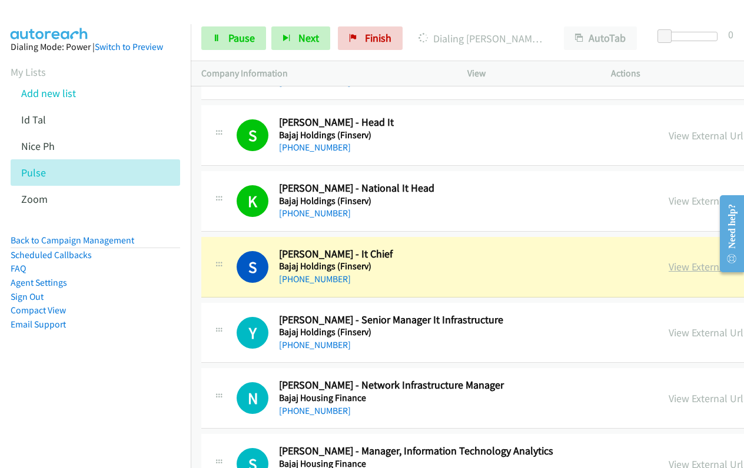
click at [668, 271] on link "View External Url" at bounding box center [705, 267] width 75 height 14
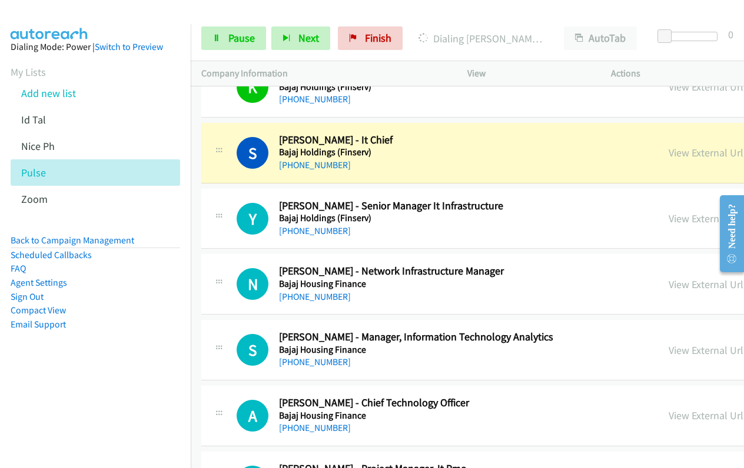
scroll to position [4415, 0]
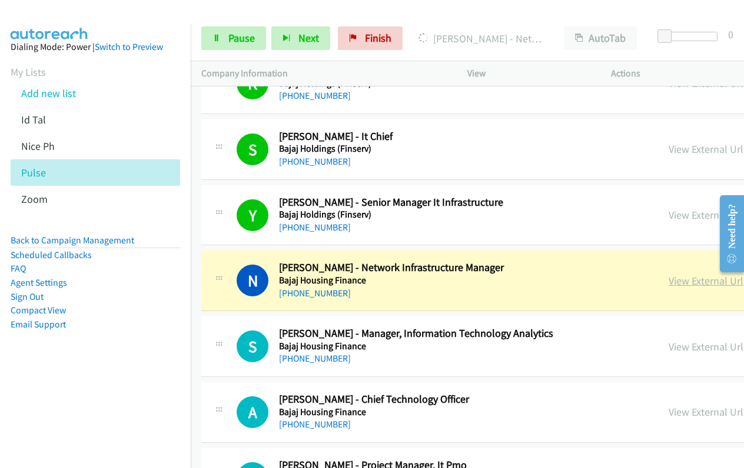
click at [668, 279] on link "View External Url" at bounding box center [705, 281] width 75 height 14
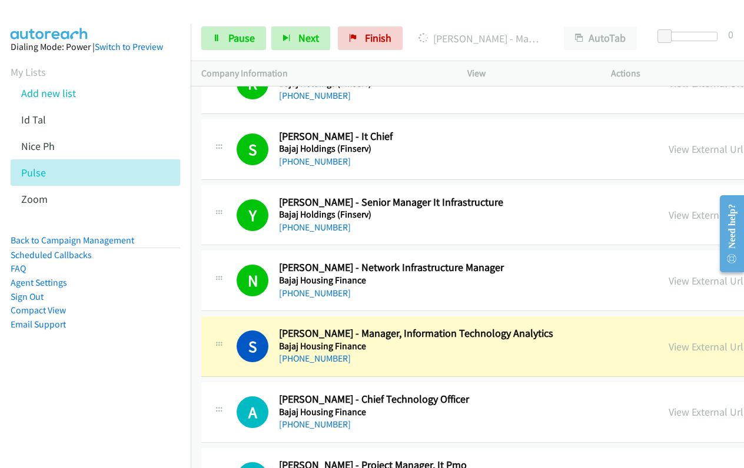
drag, startPoint x: 603, startPoint y: 346, endPoint x: 643, endPoint y: 297, distance: 63.6
click at [668, 346] on link "View External Url" at bounding box center [705, 347] width 75 height 14
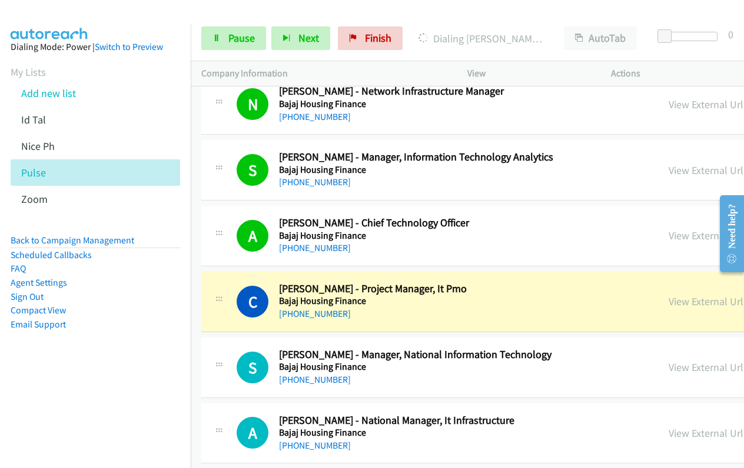
scroll to position [4768, 0]
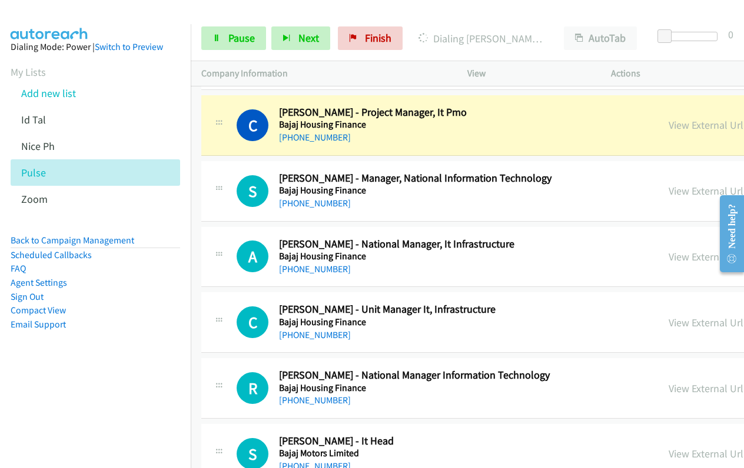
drag, startPoint x: 598, startPoint y: 127, endPoint x: 726, endPoint y: 307, distance: 220.6
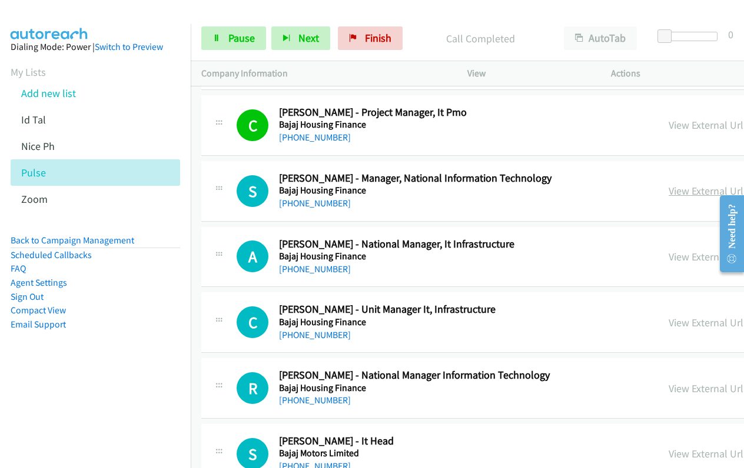
click at [668, 191] on link "View External Url" at bounding box center [705, 191] width 75 height 14
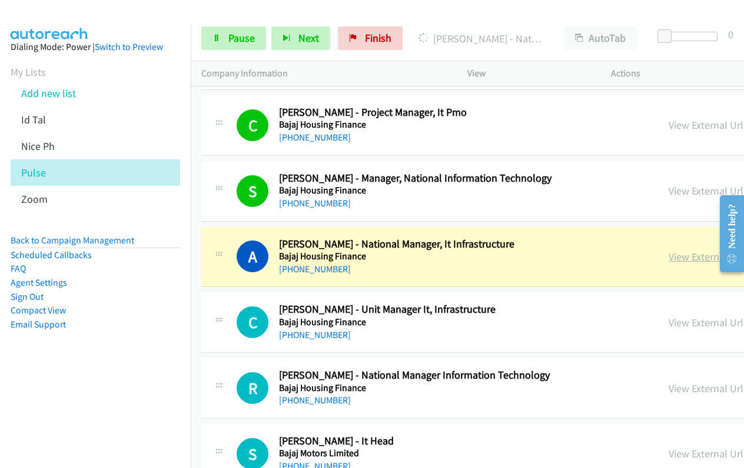
click at [668, 257] on link "View External Url" at bounding box center [705, 257] width 75 height 14
